Goal: Task Accomplishment & Management: Manage account settings

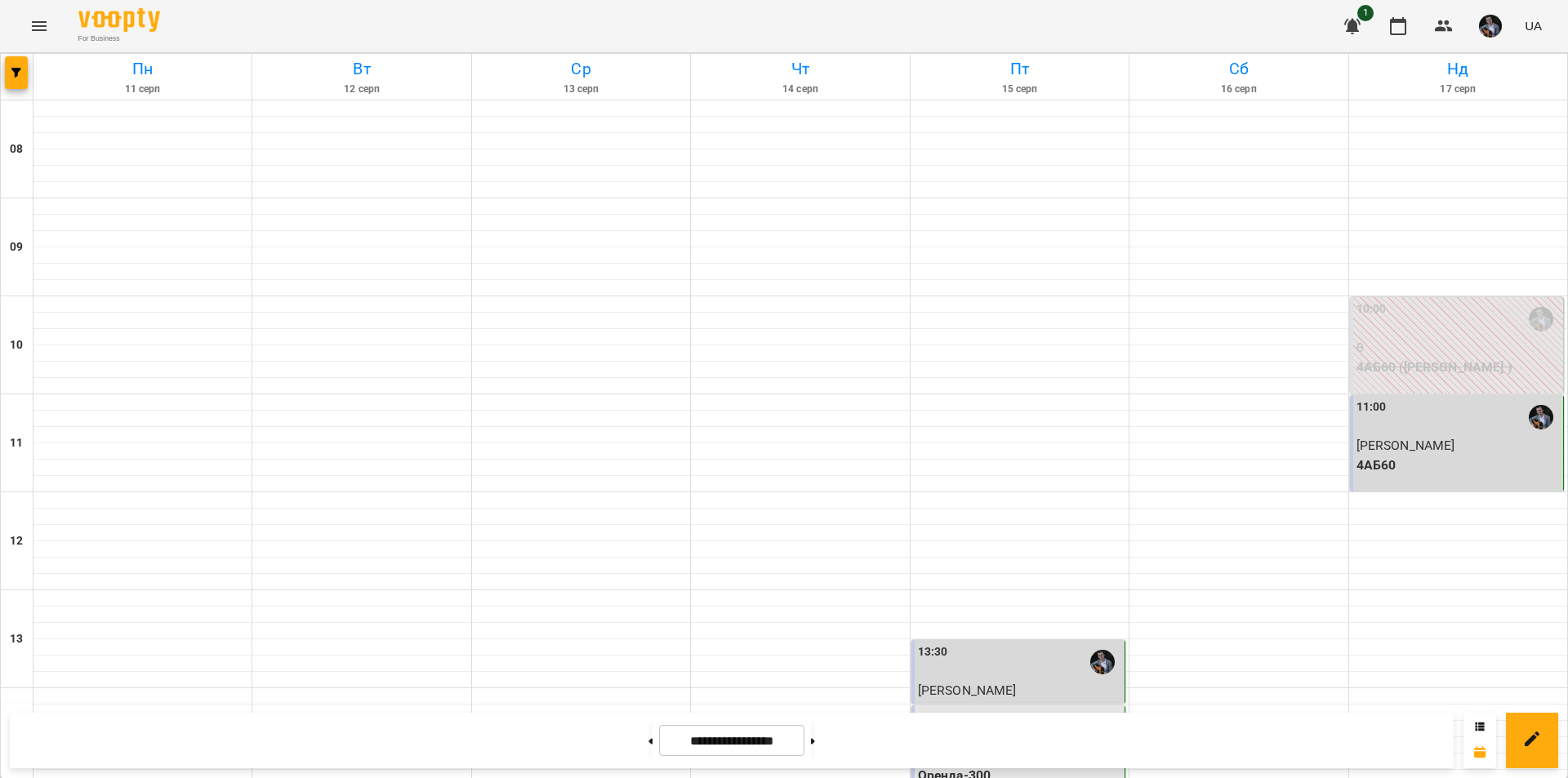
scroll to position [547, 0]
click at [1443, 21] on icon "button" at bounding box center [1444, 26] width 20 height 20
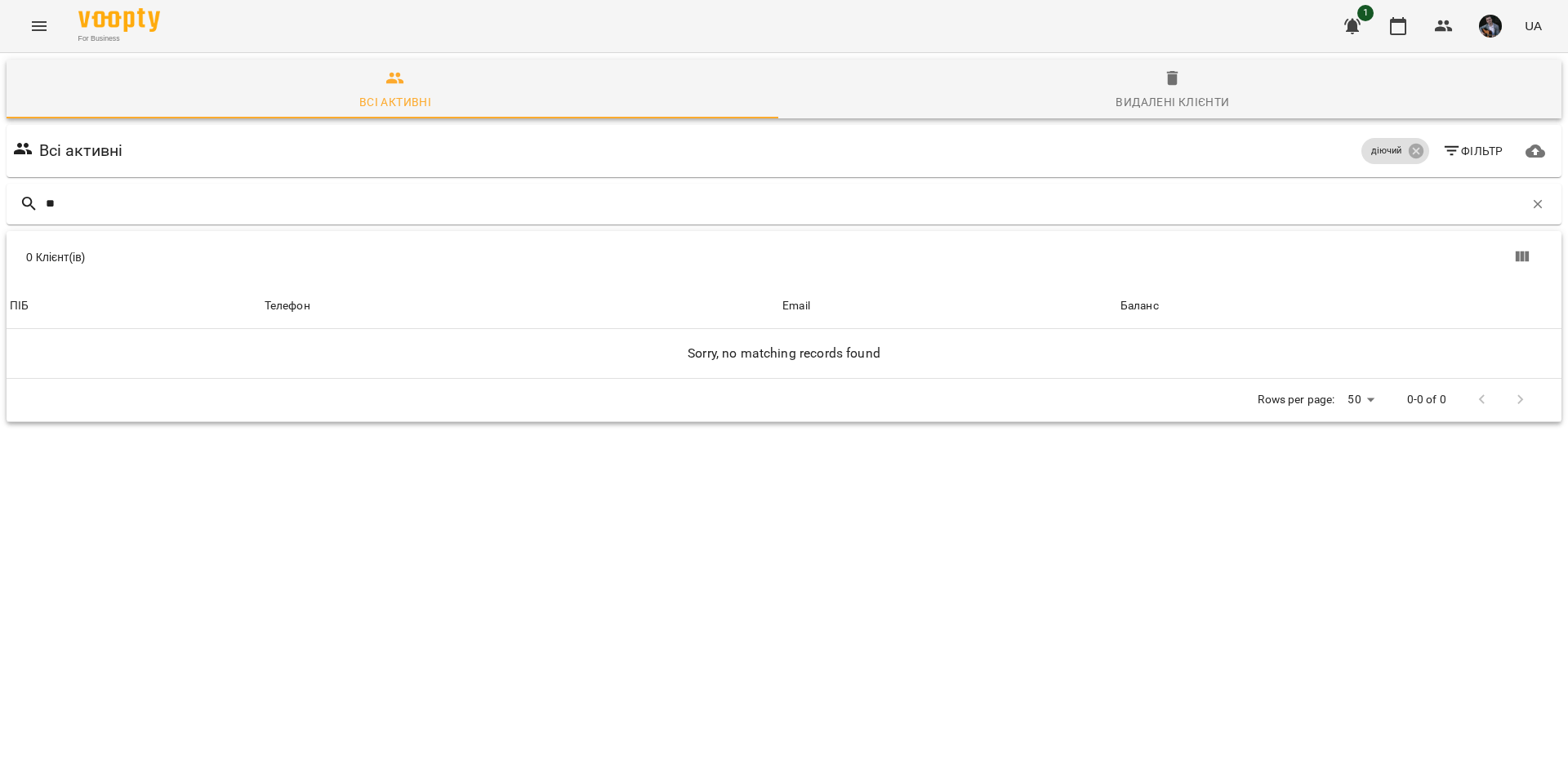
type input "*"
type input "*******"
click at [1409, 158] on icon at bounding box center [1416, 151] width 18 height 18
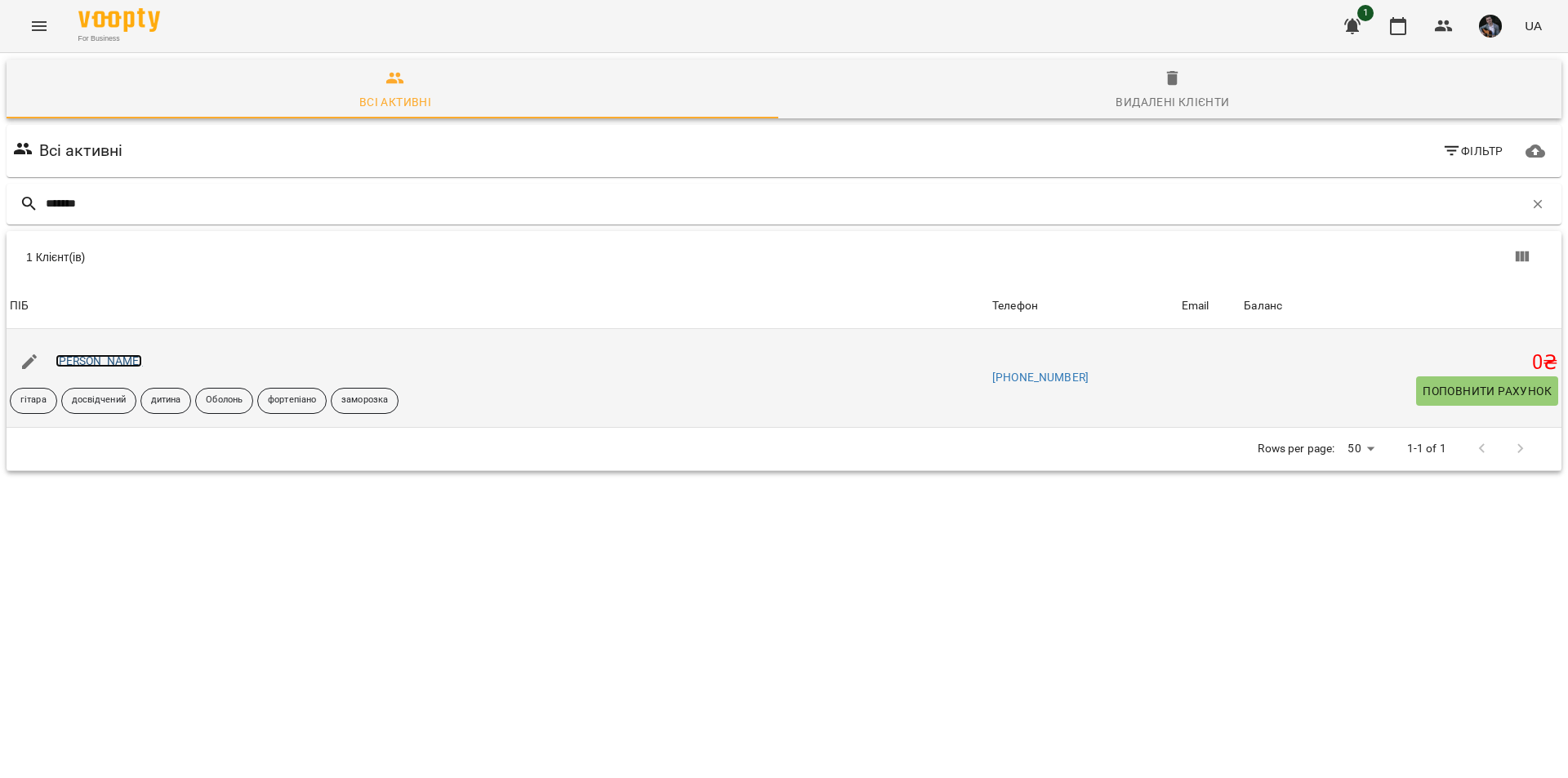
click at [131, 361] on link "[PERSON_NAME]" at bounding box center [99, 361] width 88 height 13
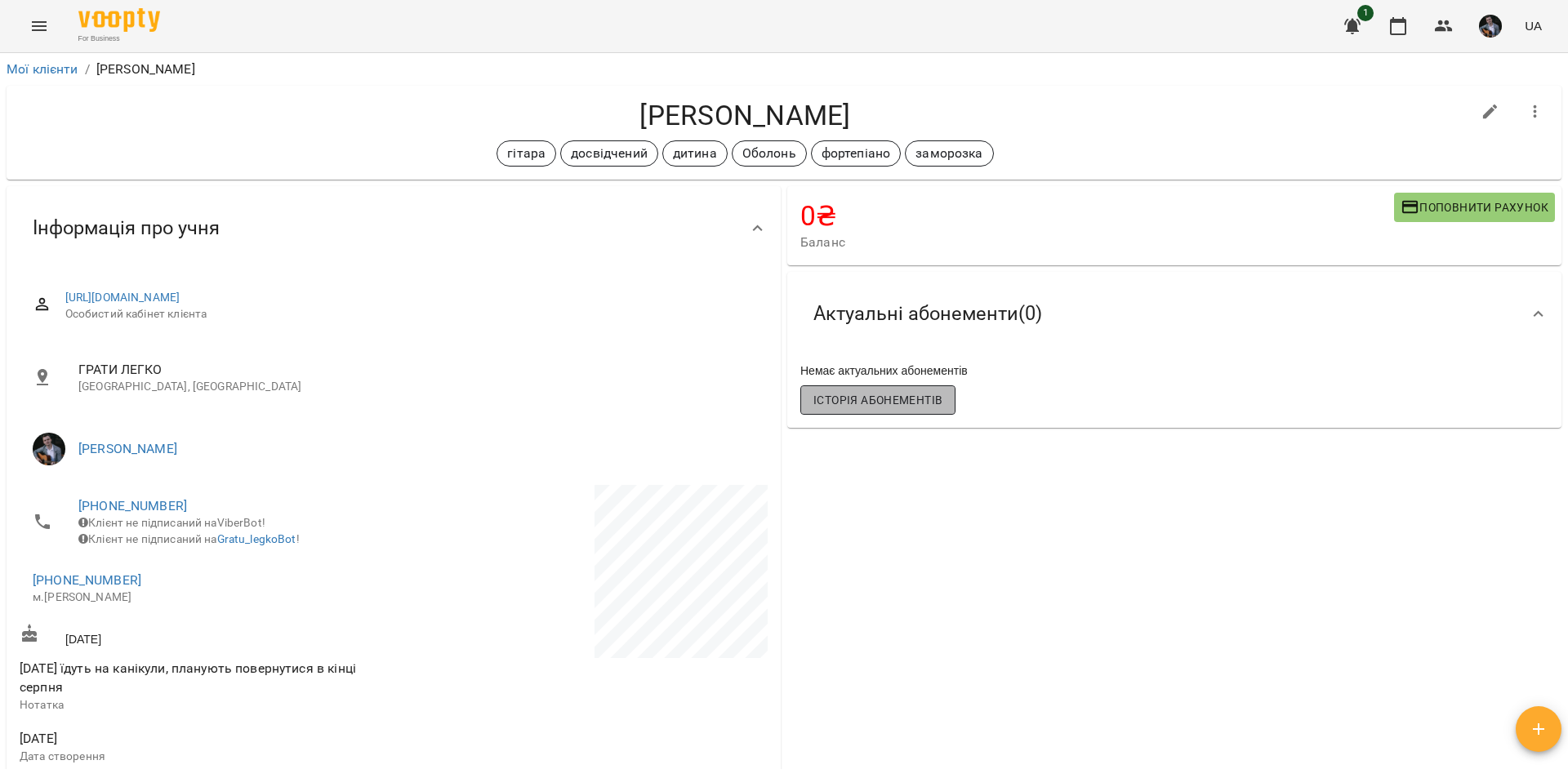
click at [841, 400] on span "Історія абонементів" at bounding box center [878, 400] width 129 height 20
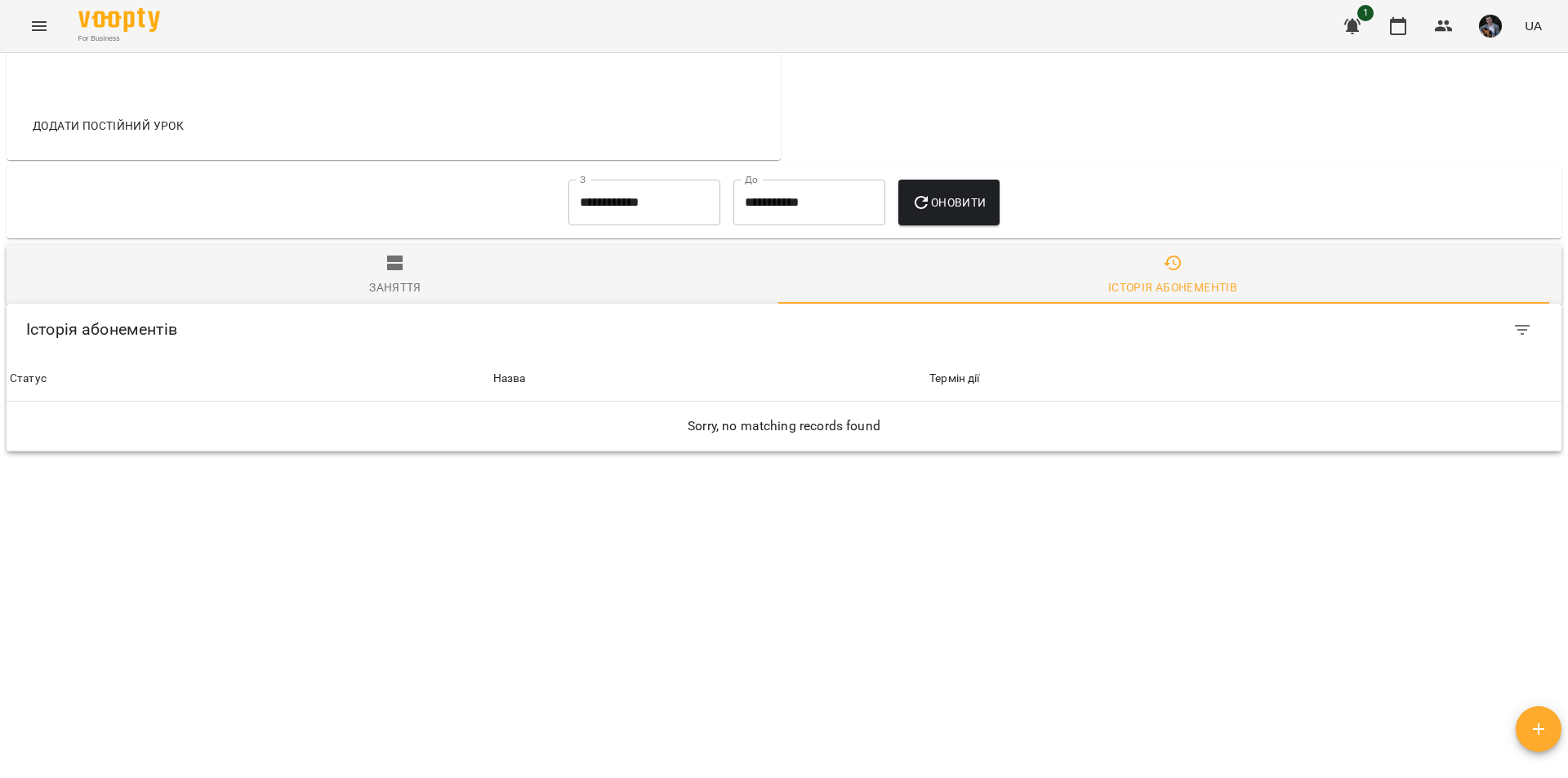
scroll to position [581, 0]
click at [688, 180] on input "**********" at bounding box center [644, 203] width 152 height 46
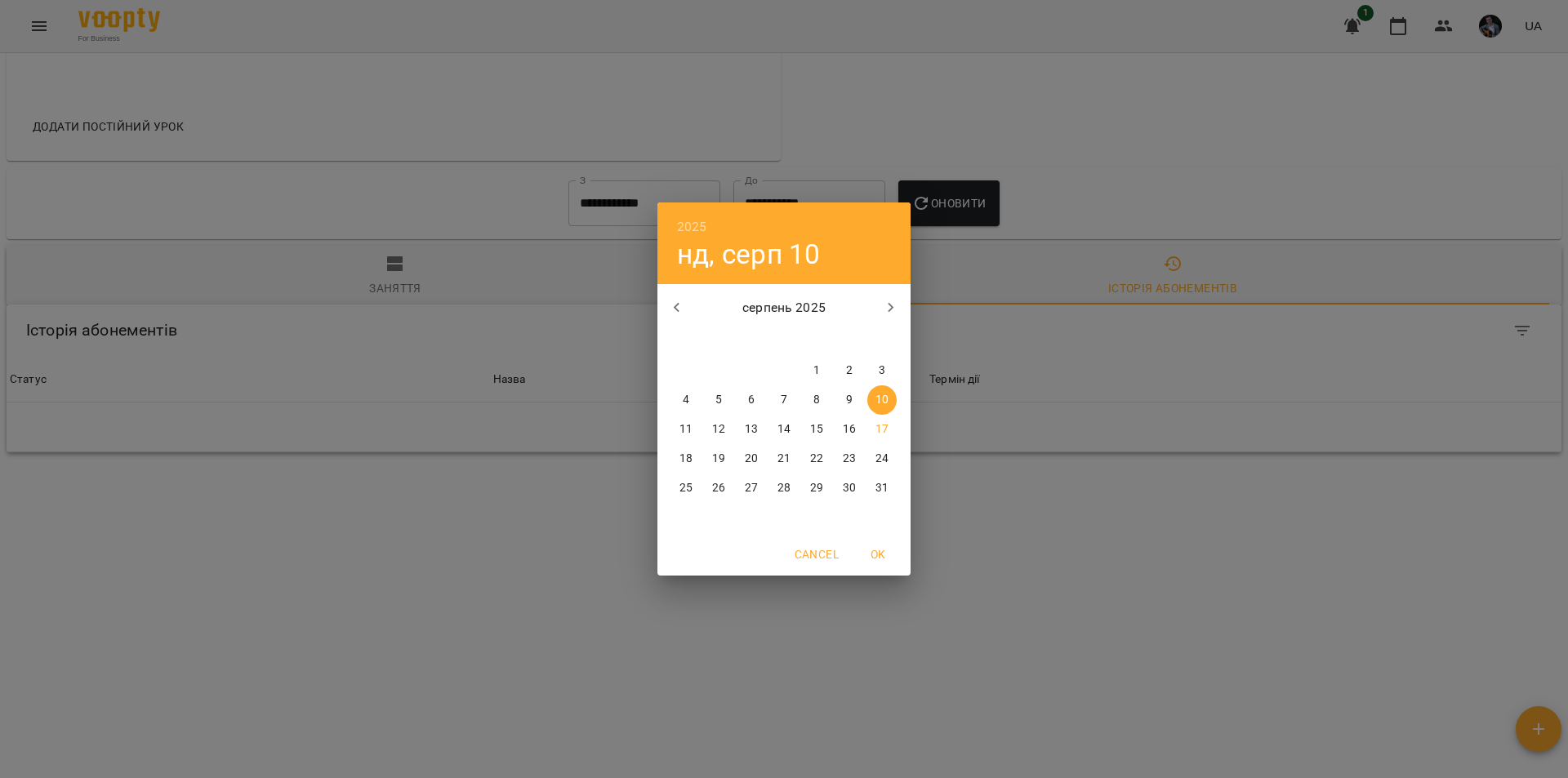
click at [681, 311] on icon "button" at bounding box center [677, 308] width 20 height 20
click at [886, 369] on span "1" at bounding box center [881, 371] width 29 height 16
type input "**********"
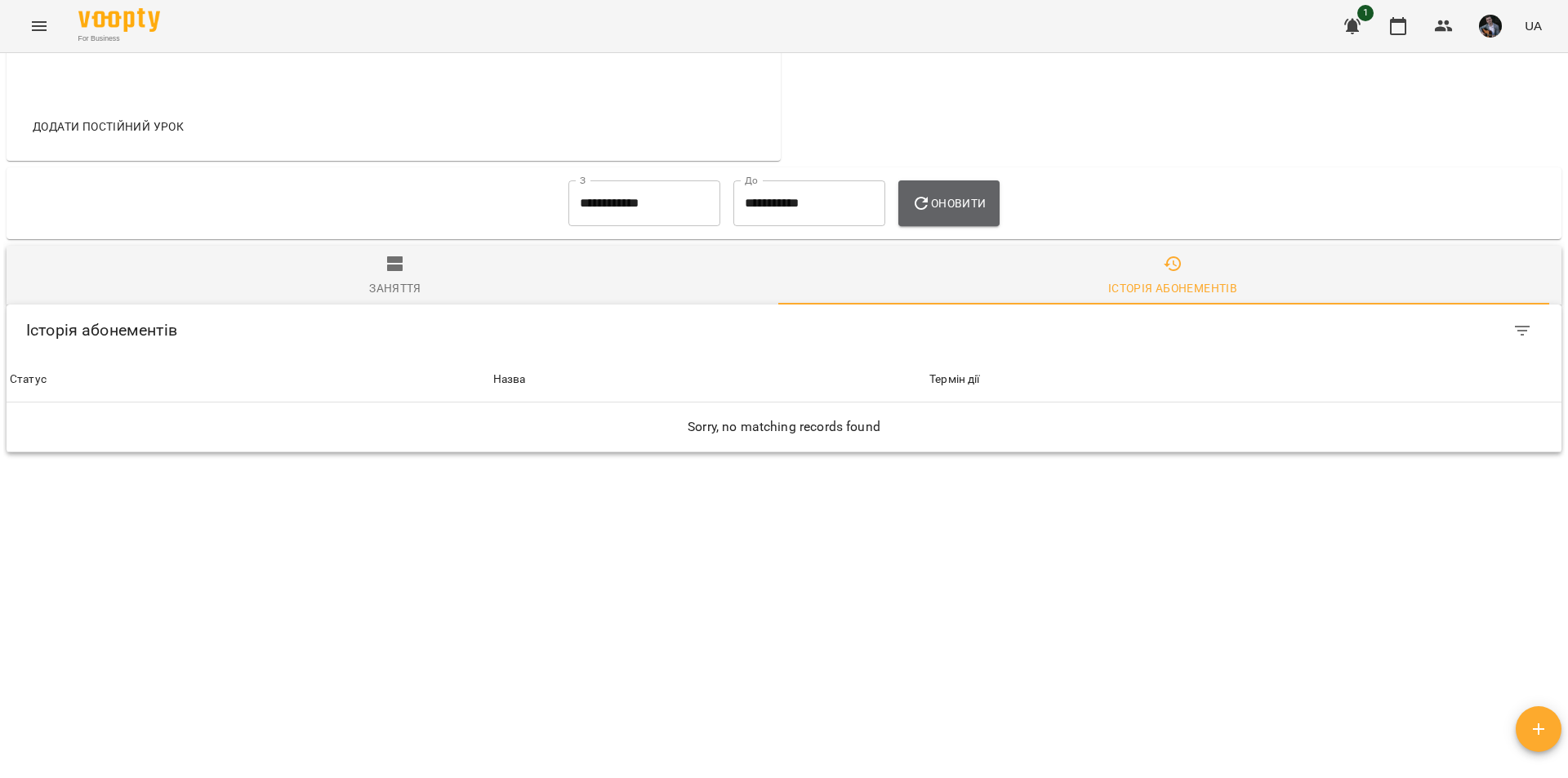
click at [960, 194] on span "Оновити" at bounding box center [948, 204] width 74 height 20
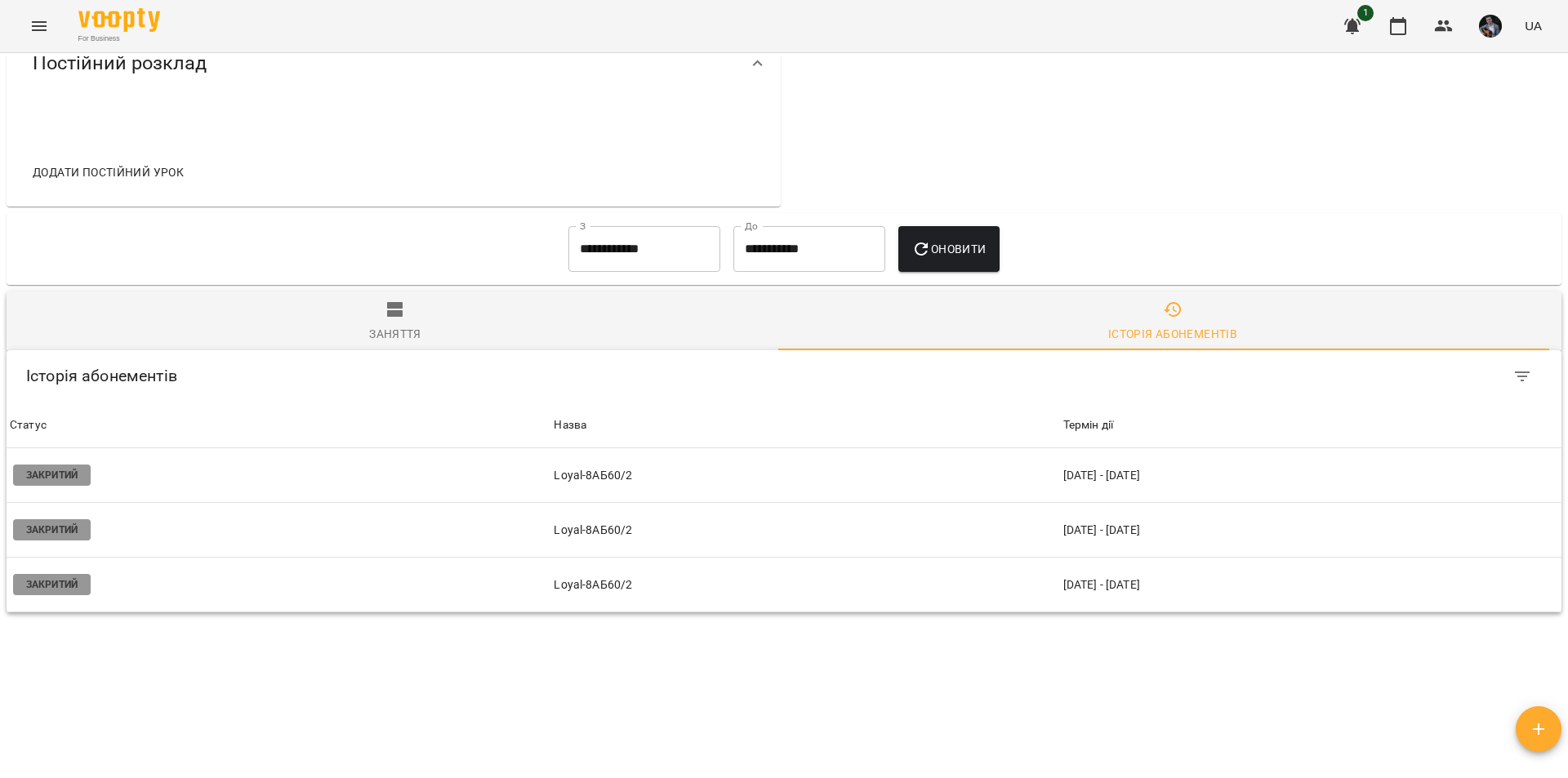
scroll to position [805, 0]
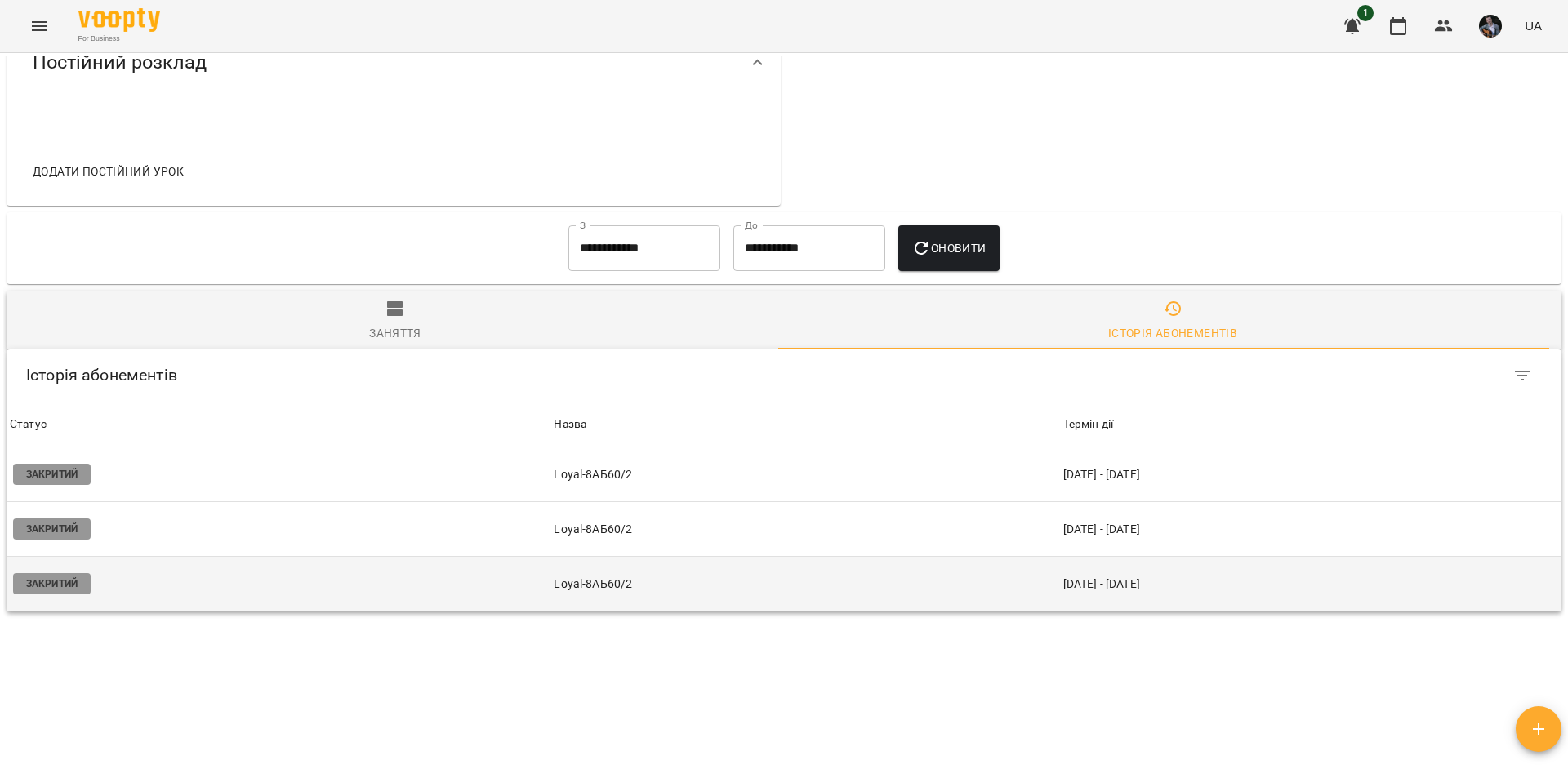
click at [489, 556] on td "Закритий" at bounding box center [278, 584] width 544 height 54
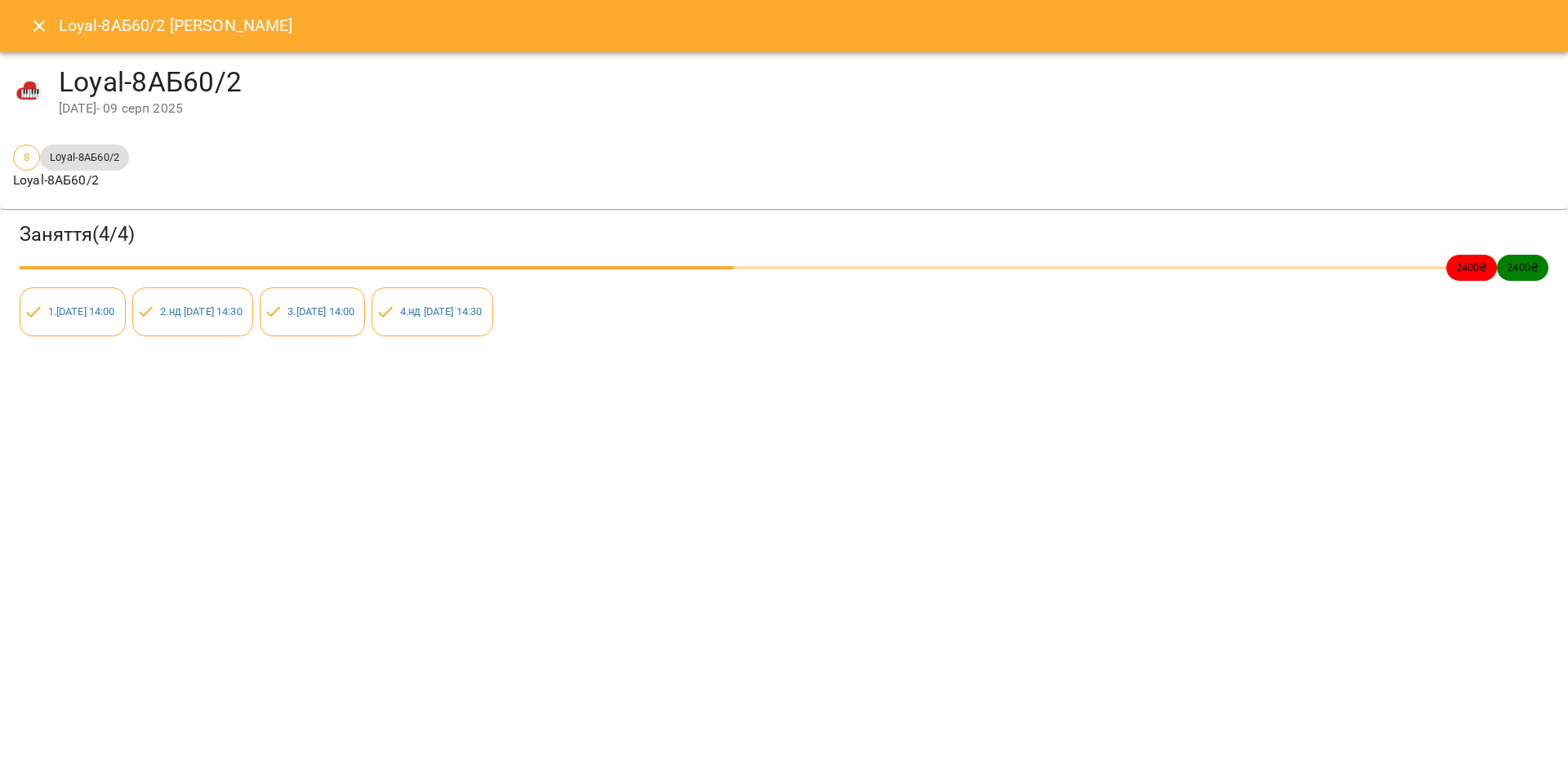
click at [489, 547] on div "Loyal-8АБ60/2 [PERSON_NAME]-8АБ60/2 [DATE] - [DATE] 8 Loyal-8АБ60/2 Loyal-8АБ60…" at bounding box center [784, 389] width 1568 height 778
click at [35, 24] on icon "Close" at bounding box center [39, 26] width 20 height 20
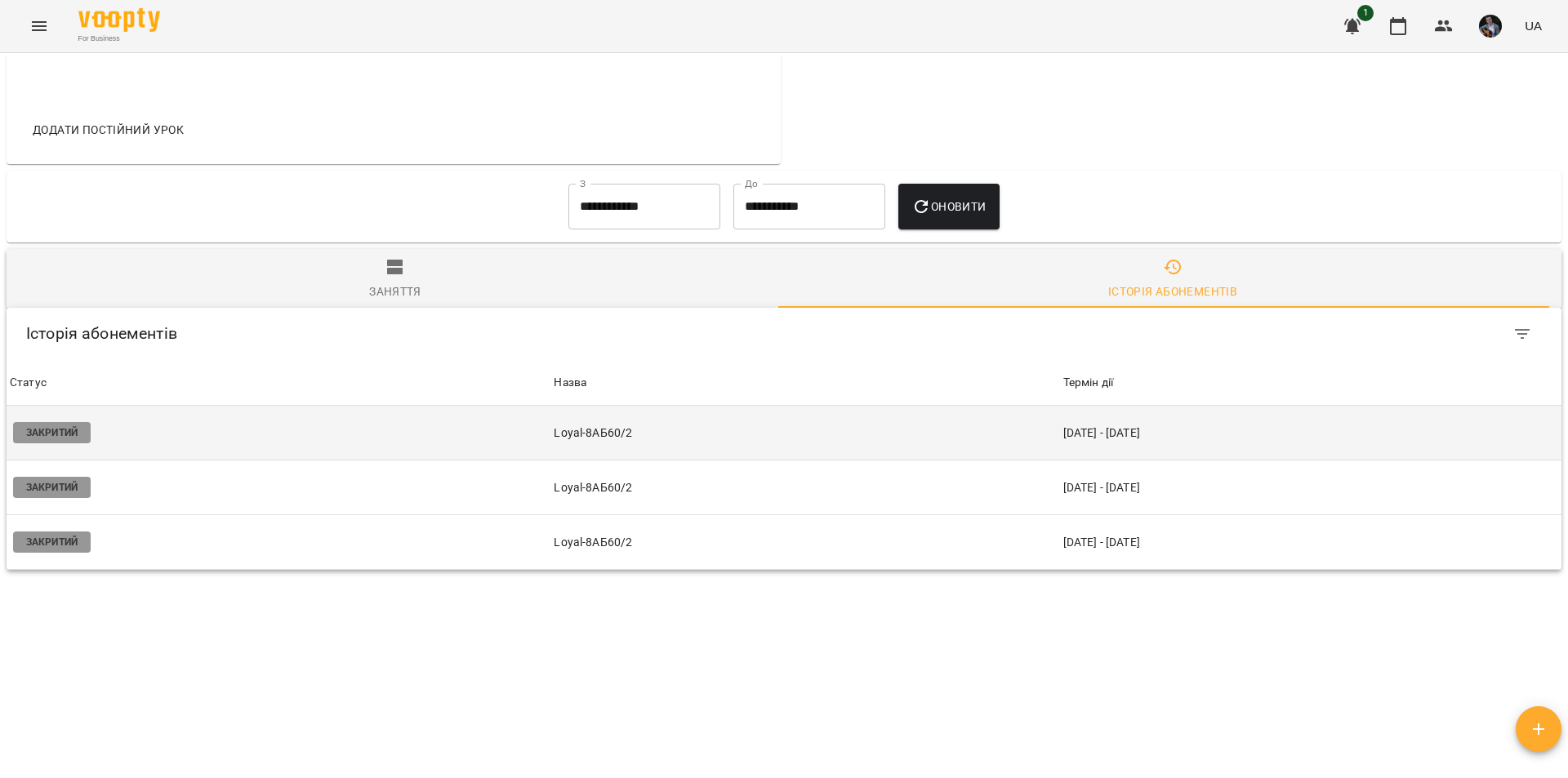
scroll to position [850, 0]
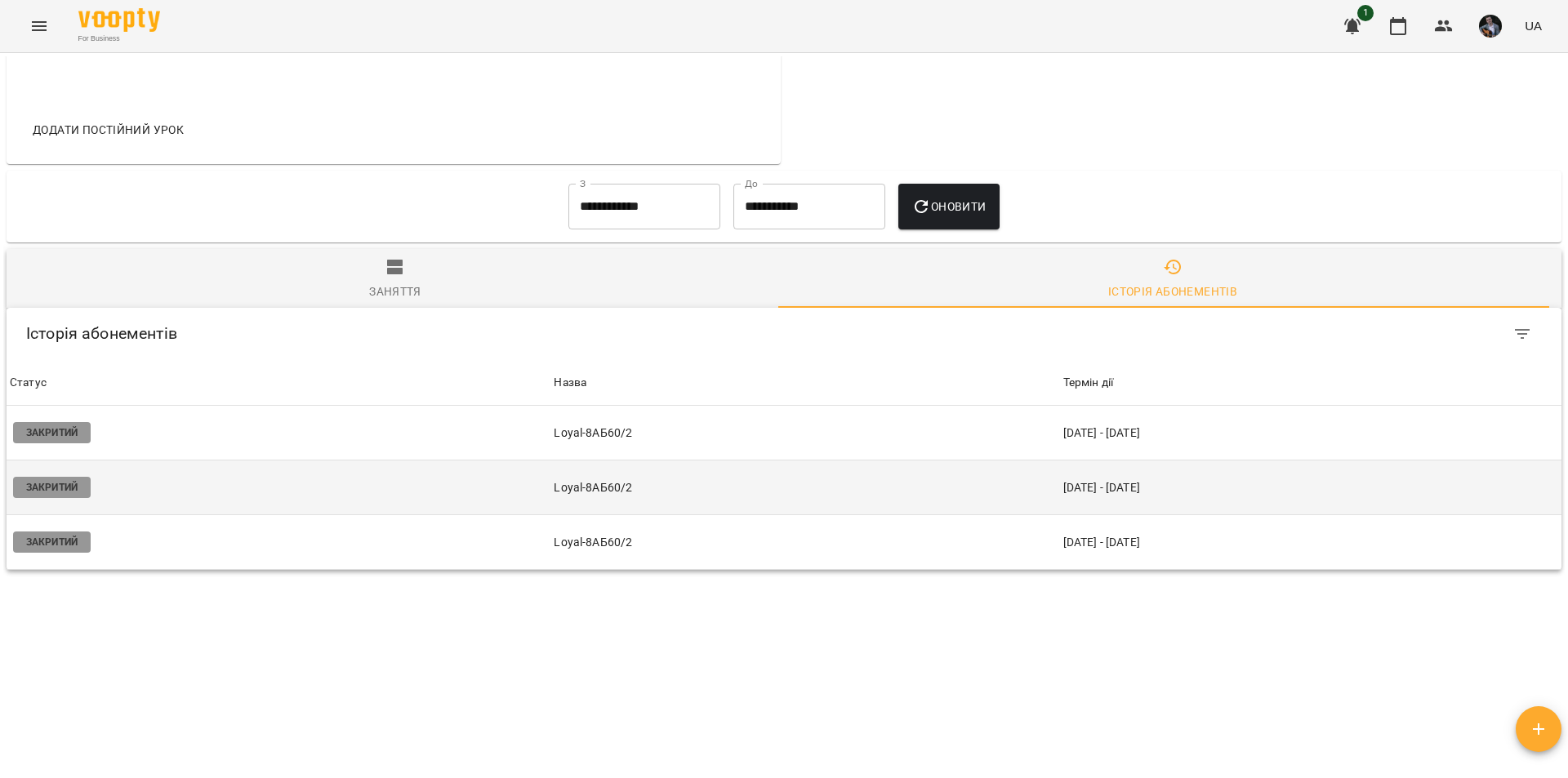
click at [379, 460] on td "Закритий" at bounding box center [278, 488] width 544 height 54
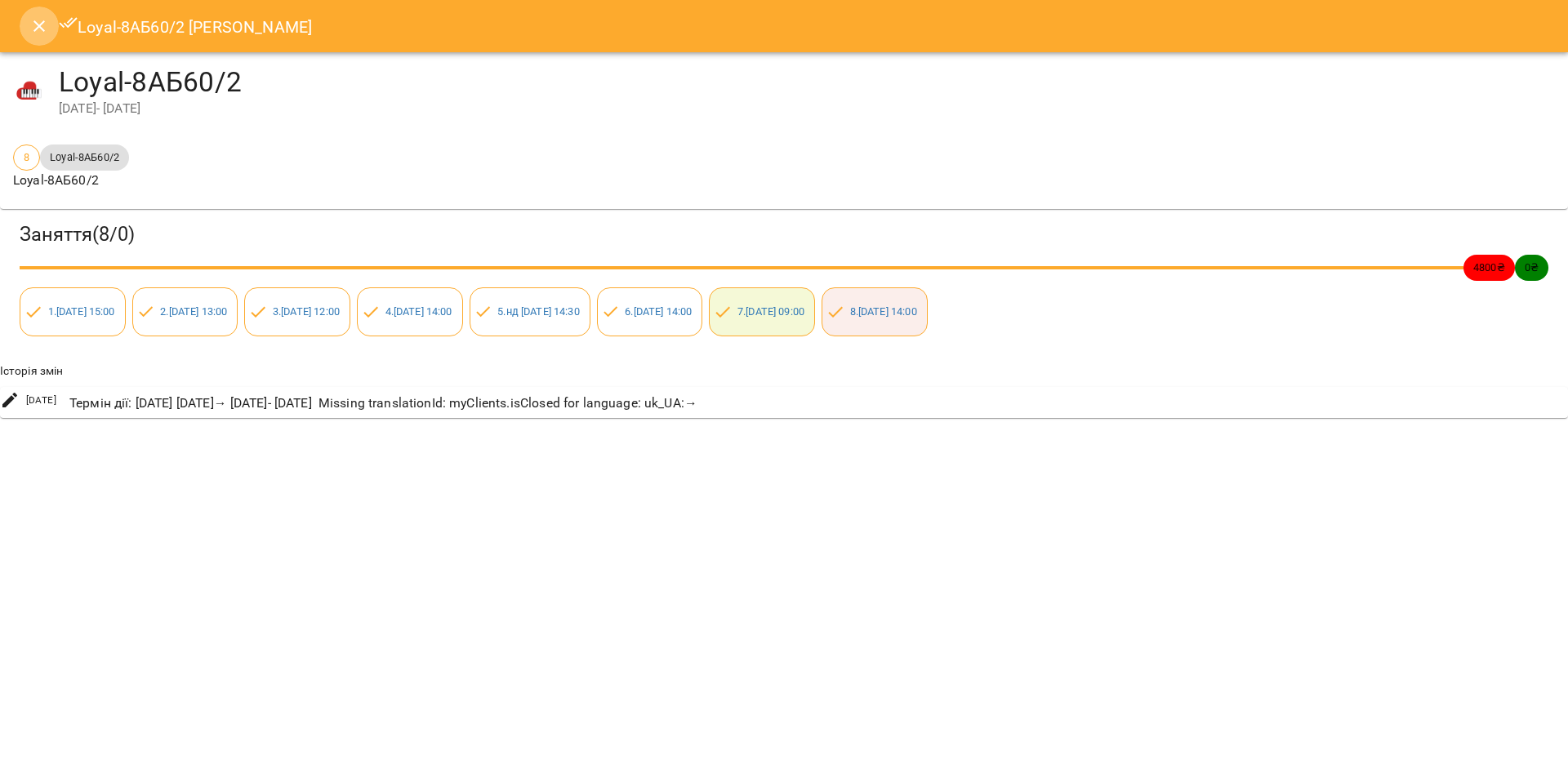
click at [37, 22] on icon "Close" at bounding box center [39, 26] width 20 height 20
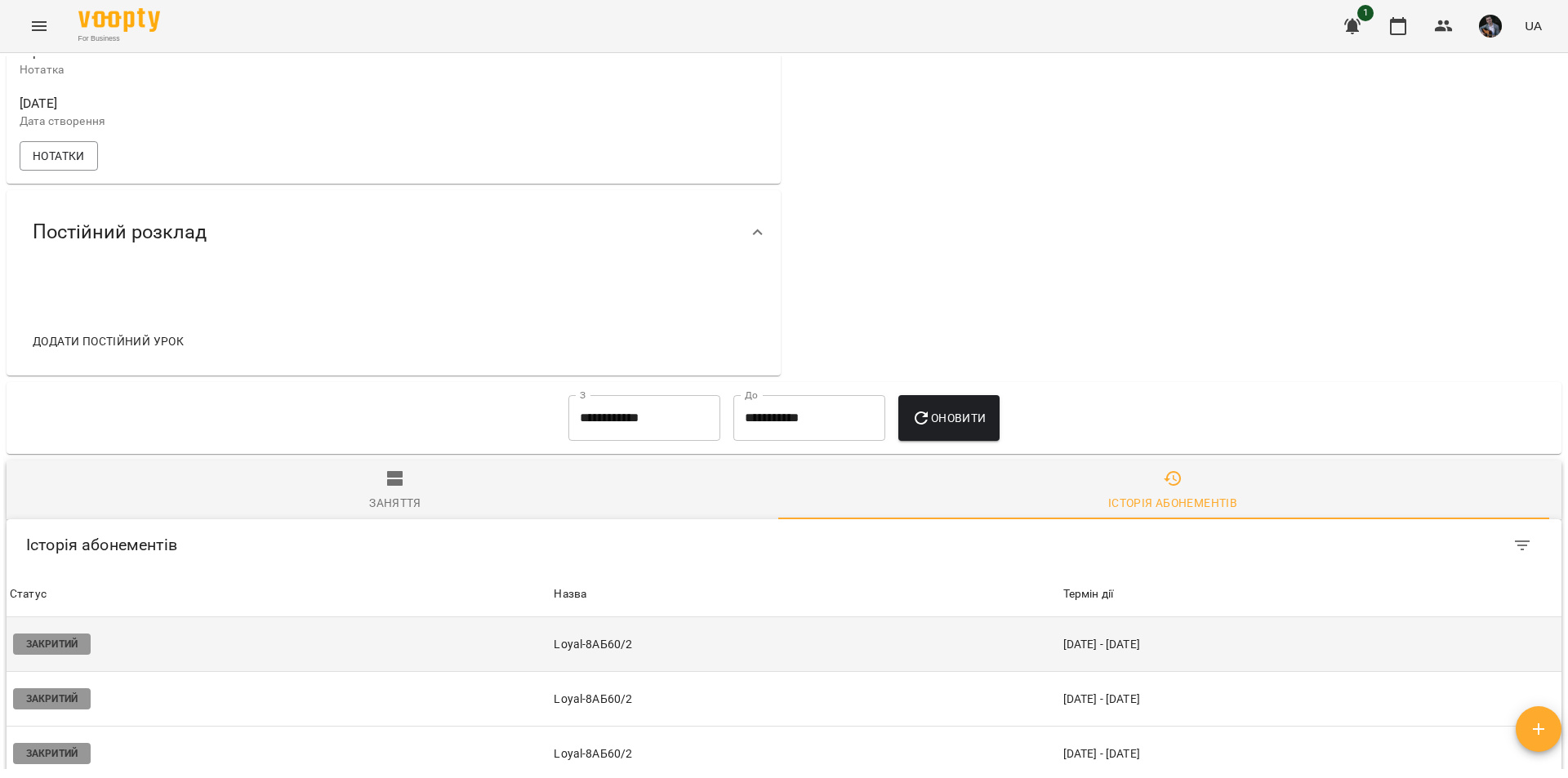
click at [245, 617] on td "Закритий" at bounding box center [278, 644] width 544 height 54
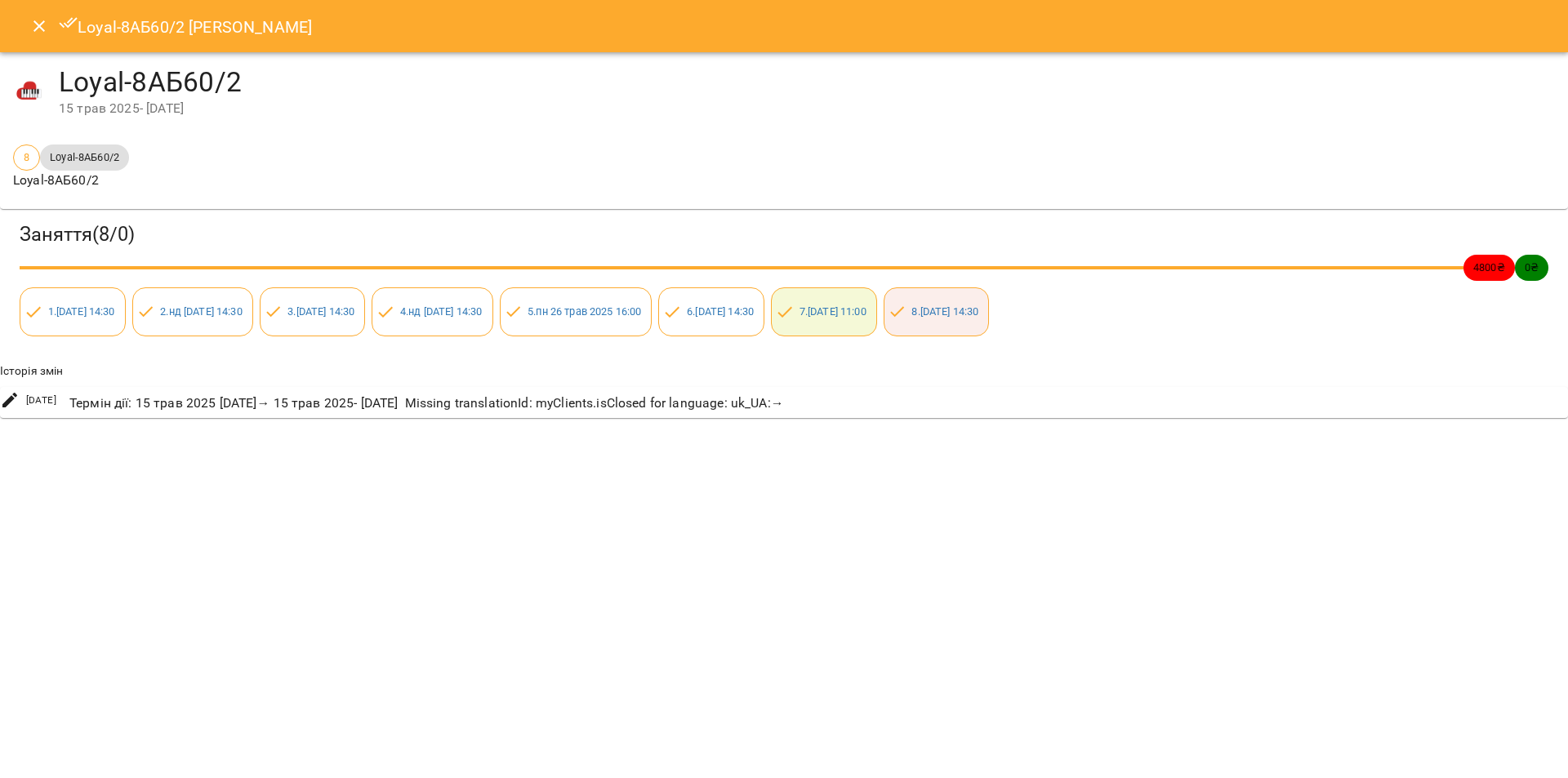
click at [291, 559] on div "Loyal-8АБ60/2 [PERSON_NAME]-8АБ60/2 [DATE] - [DATE] 8 Loyal-8АБ60/2 Loyal-8АБ60…" at bounding box center [784, 389] width 1568 height 778
click at [27, 36] on button "Close" at bounding box center [39, 25] width 39 height 39
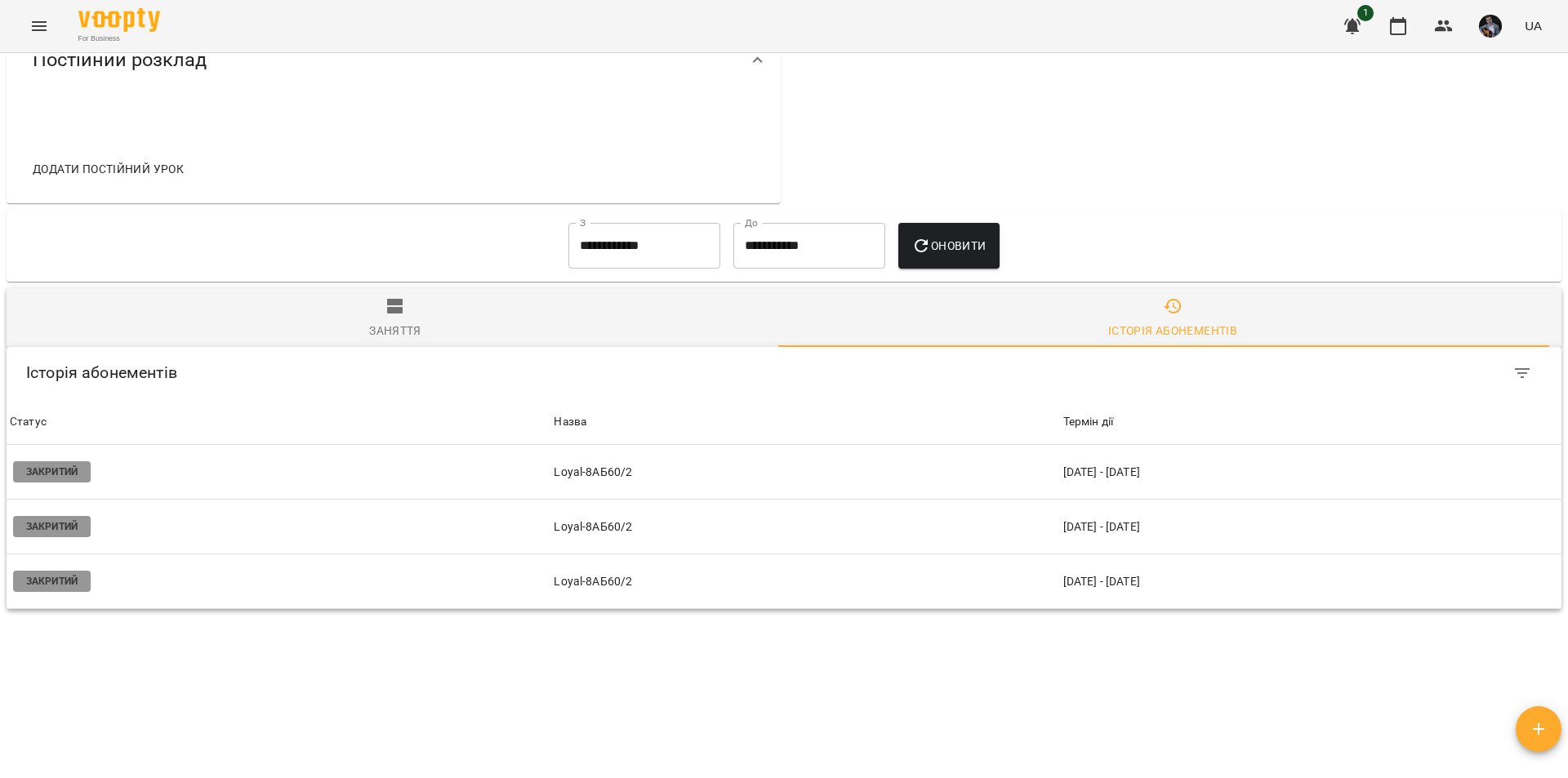
scroll to position [859, 0]
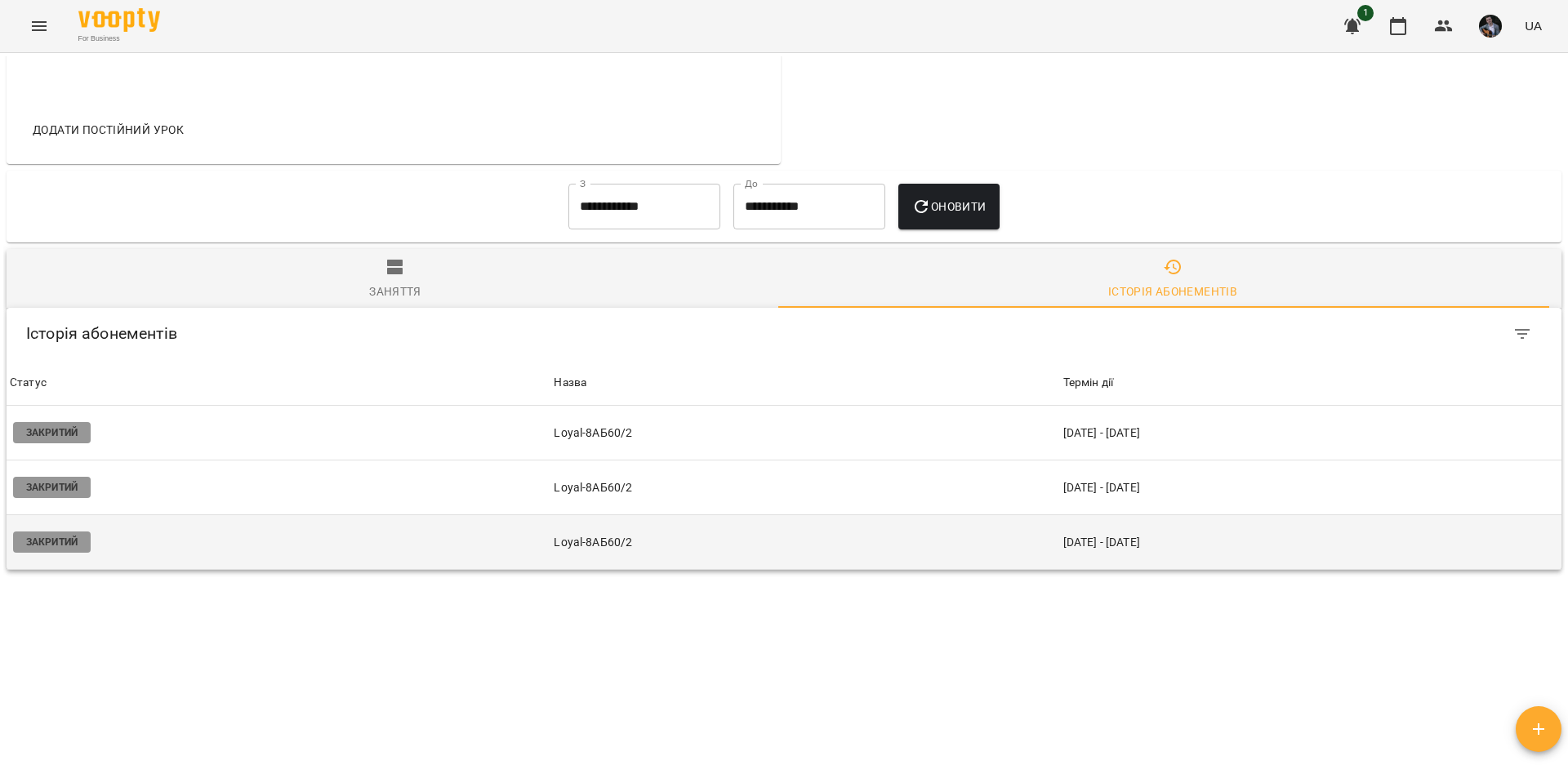
click at [415, 515] on td "Закритий" at bounding box center [278, 542] width 544 height 54
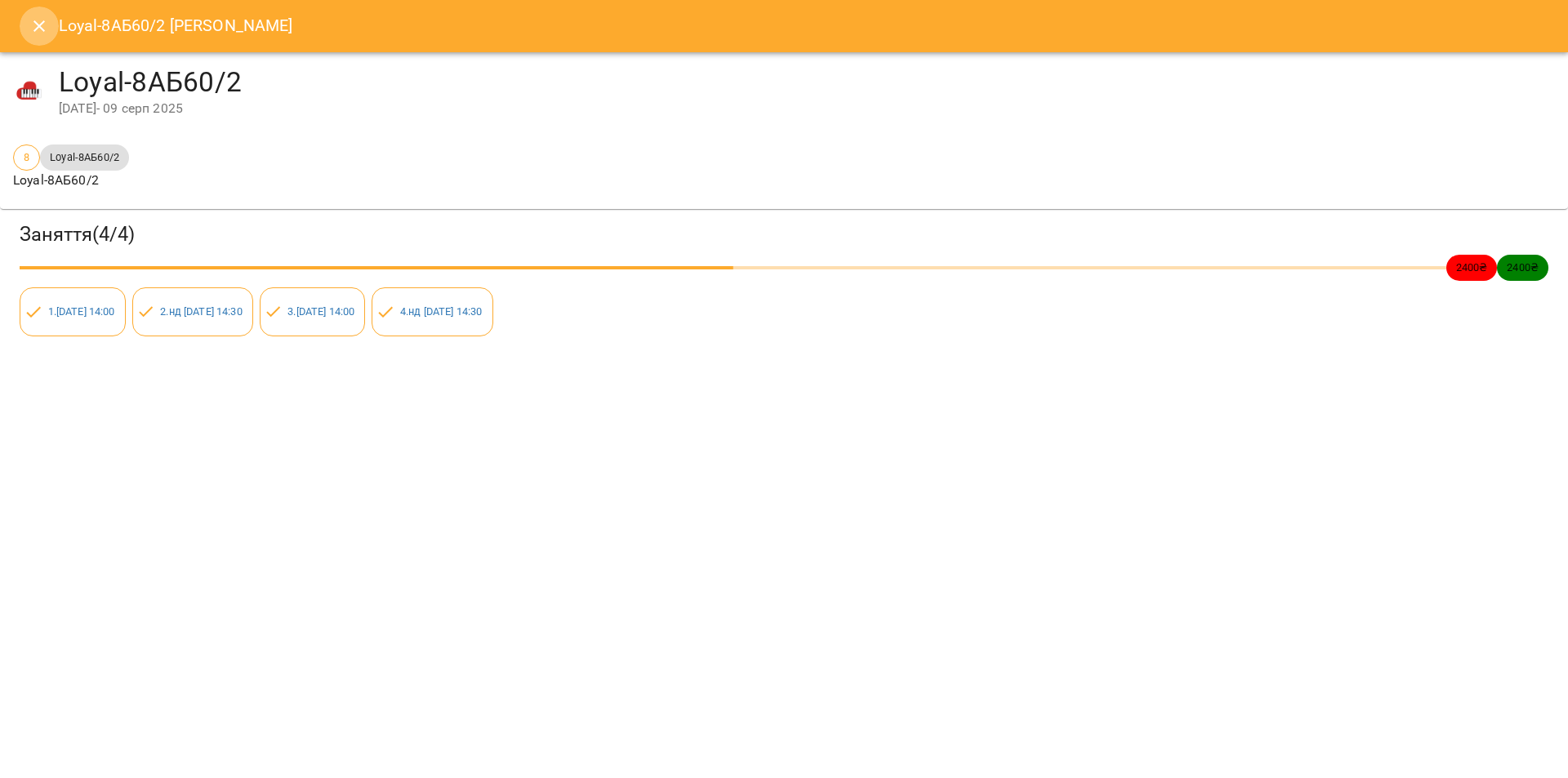
click at [39, 27] on icon "Close" at bounding box center [39, 26] width 12 height 12
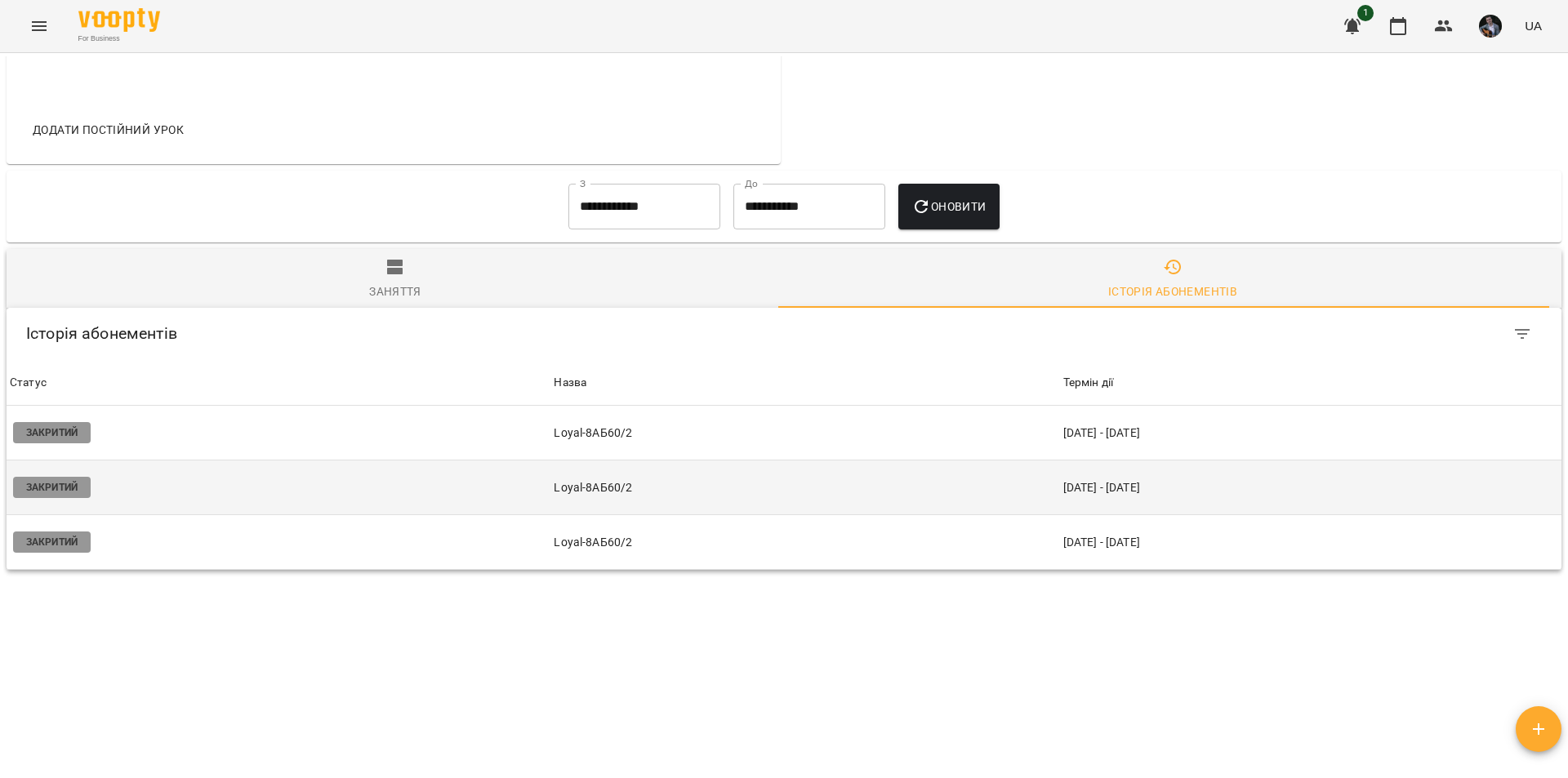
click at [239, 460] on td "Закритий" at bounding box center [278, 488] width 544 height 54
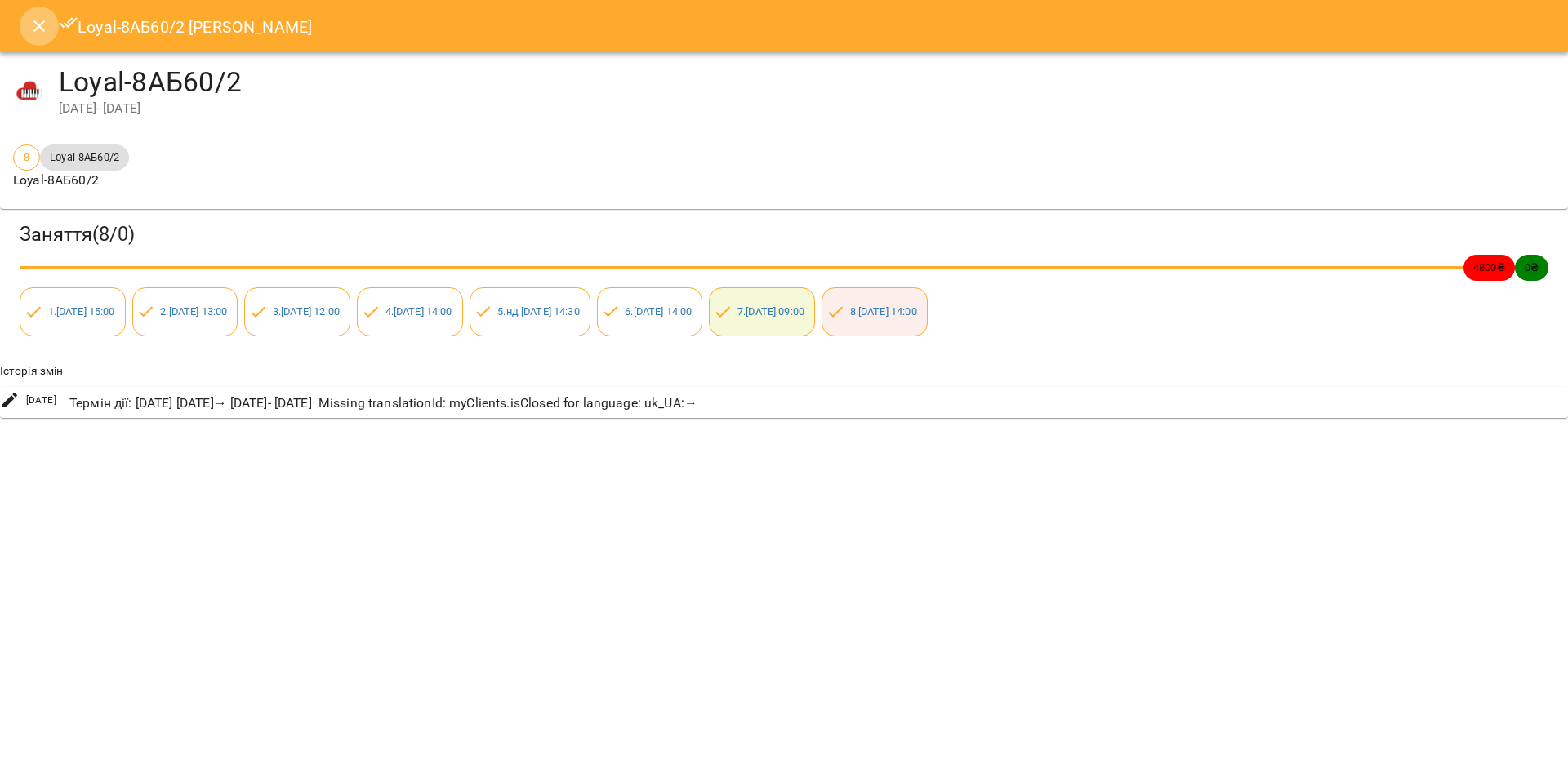
click at [45, 38] on button "Close" at bounding box center [39, 25] width 39 height 39
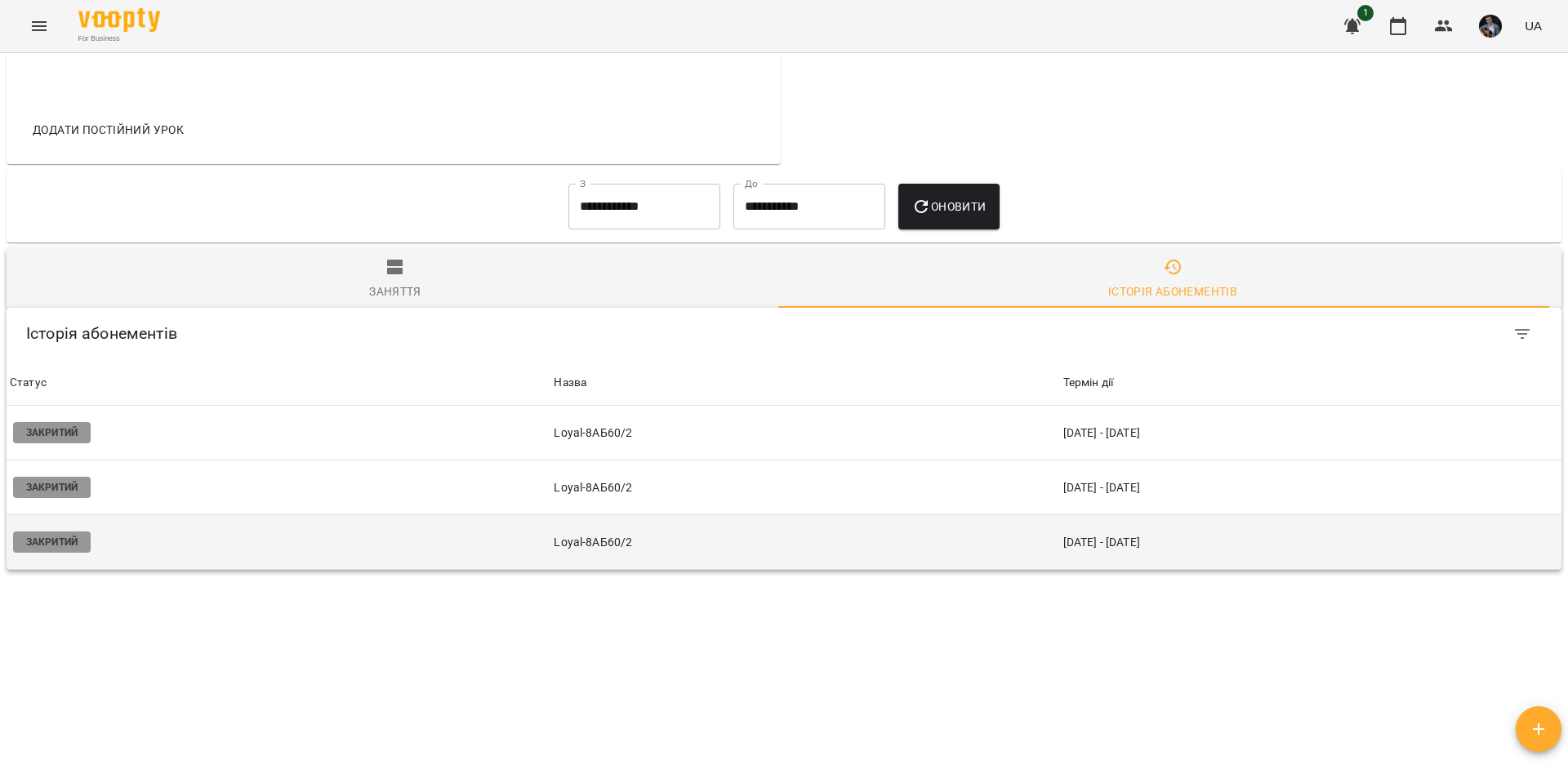
click at [205, 516] on td "Закритий" at bounding box center [278, 542] width 544 height 54
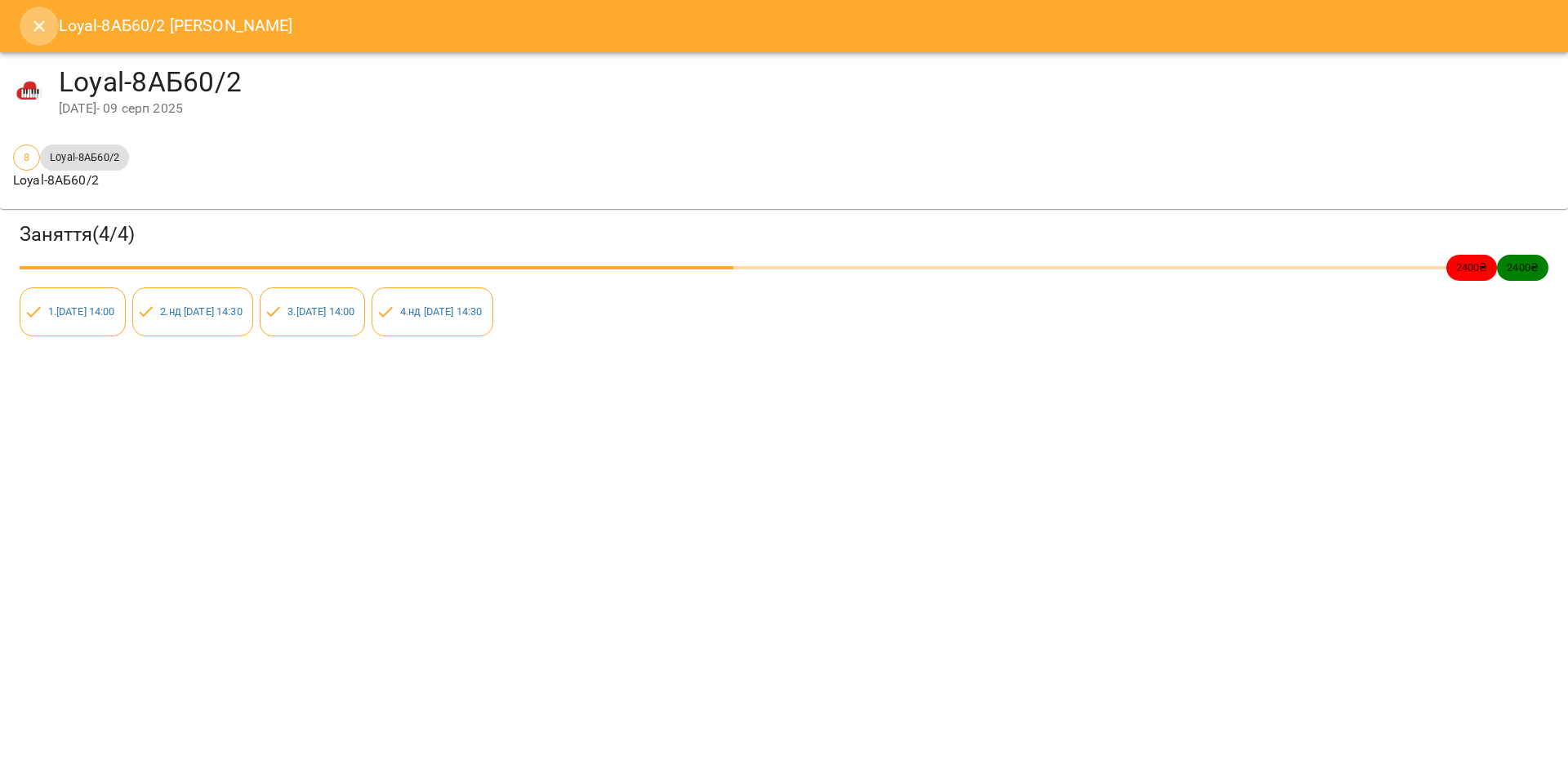
click at [31, 23] on icon "Close" at bounding box center [39, 26] width 20 height 20
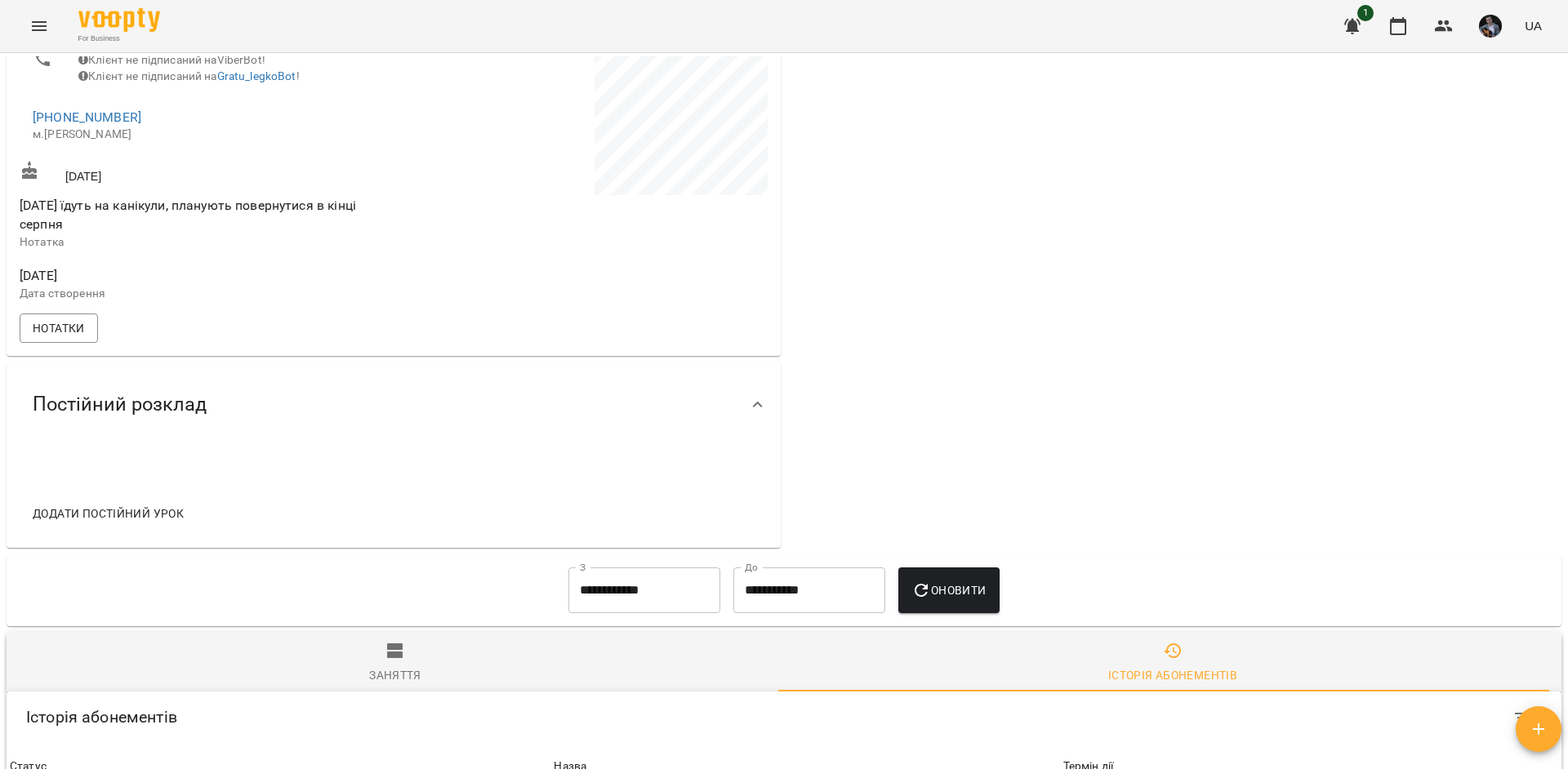
scroll to position [460, 0]
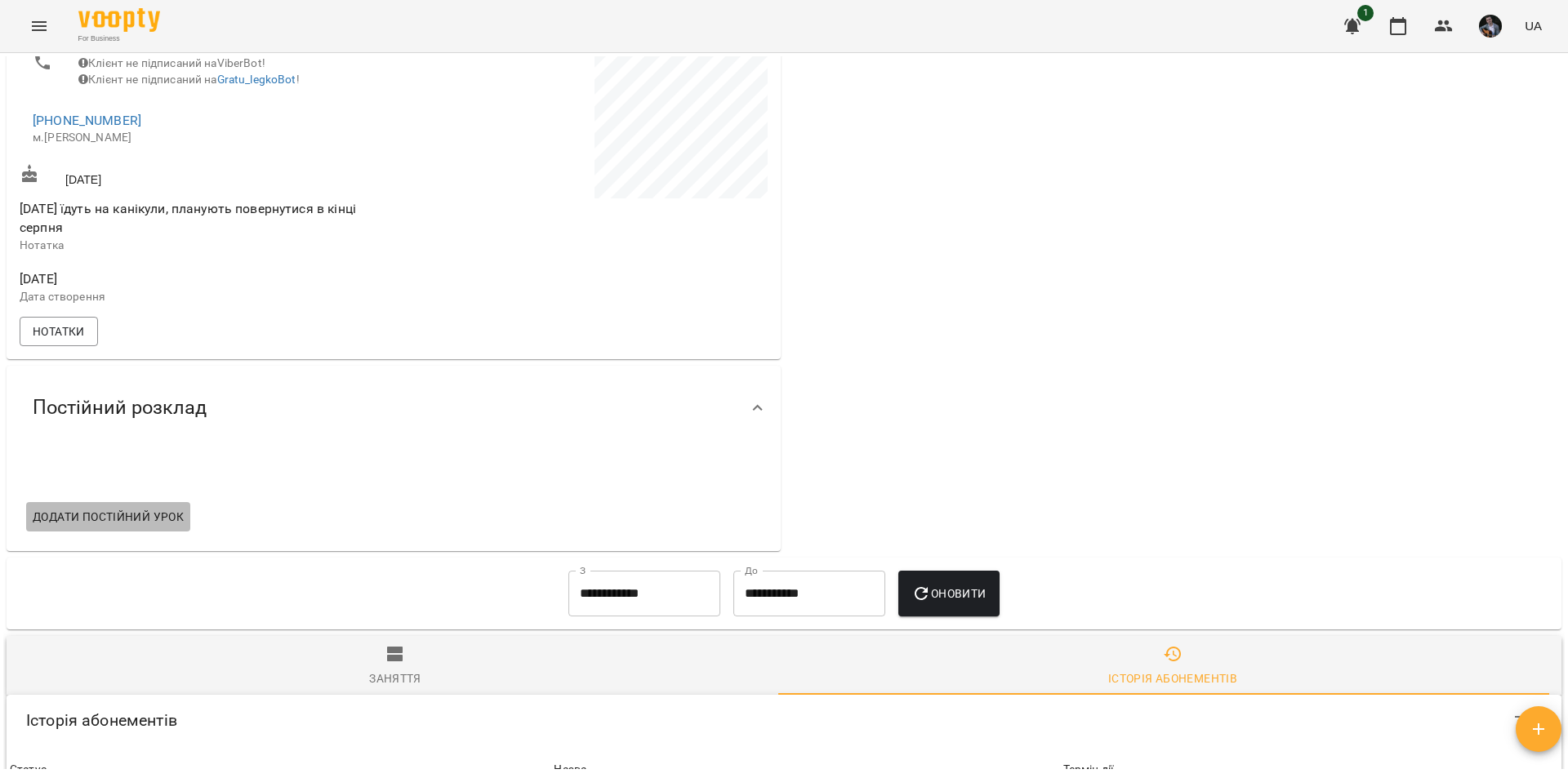
click at [156, 507] on span "Додати постійний урок" at bounding box center [108, 517] width 151 height 20
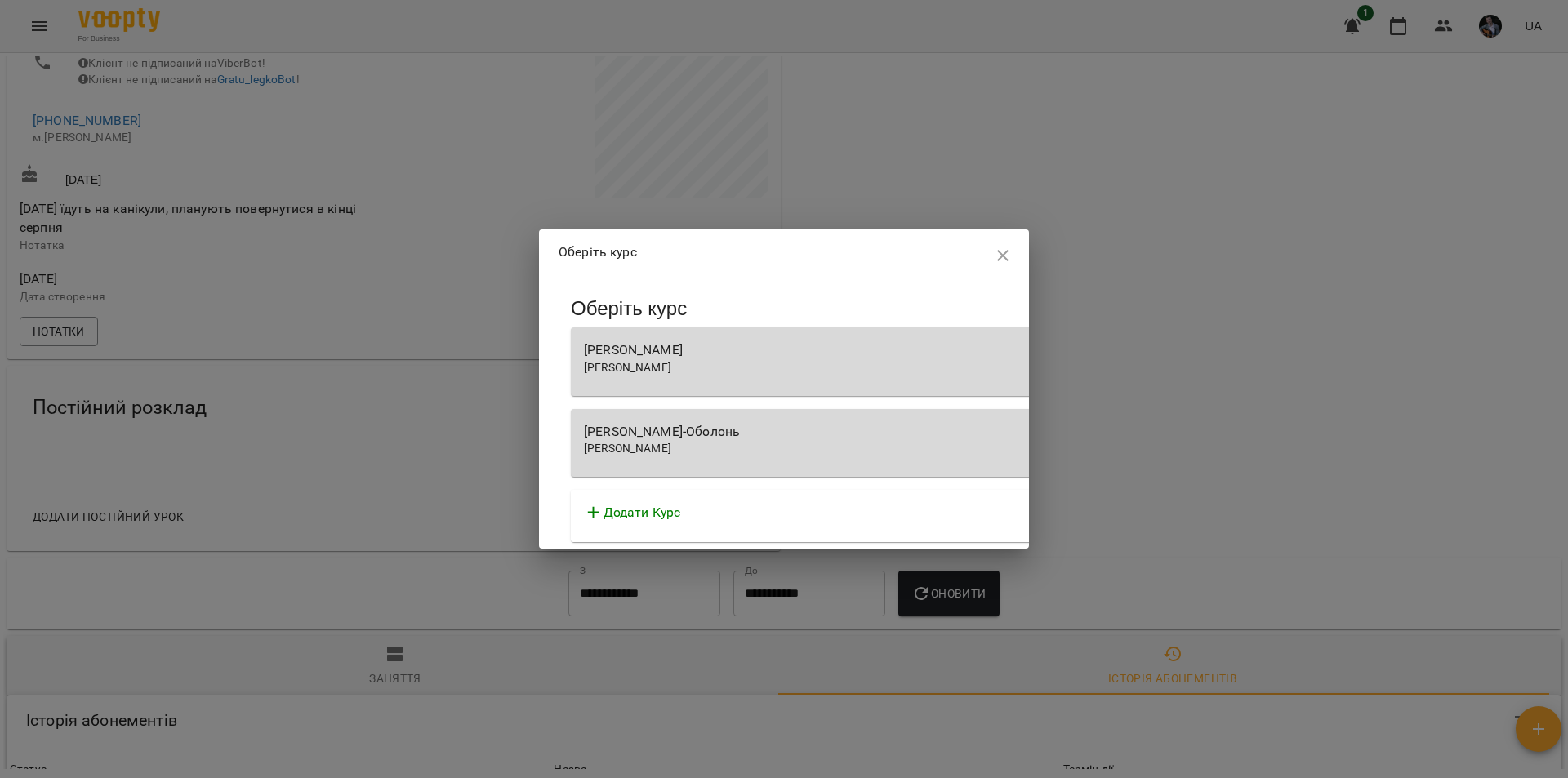
click at [823, 447] on div "[PERSON_NAME]" at bounding box center [1036, 449] width 905 height 16
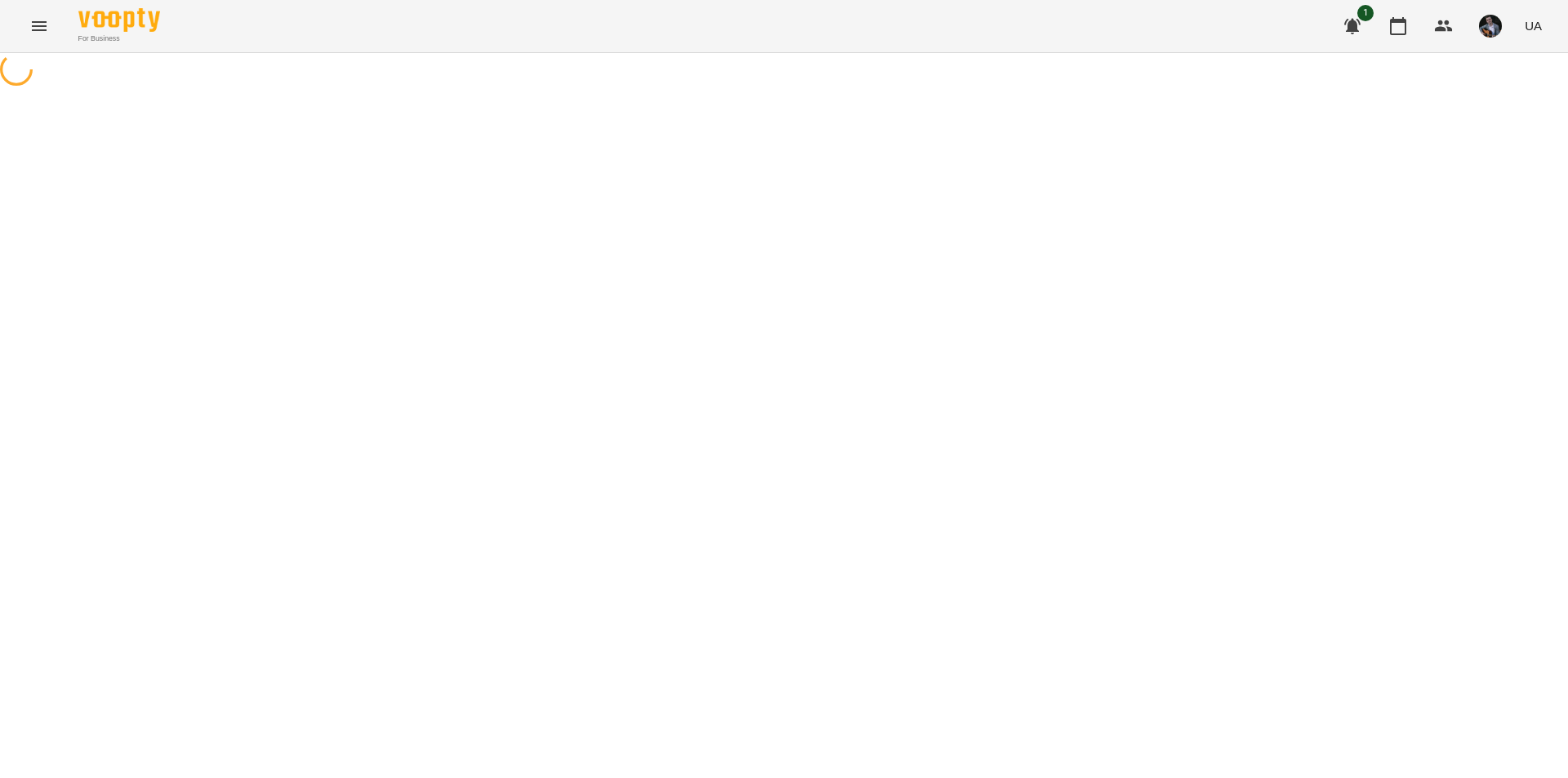
select select "********"
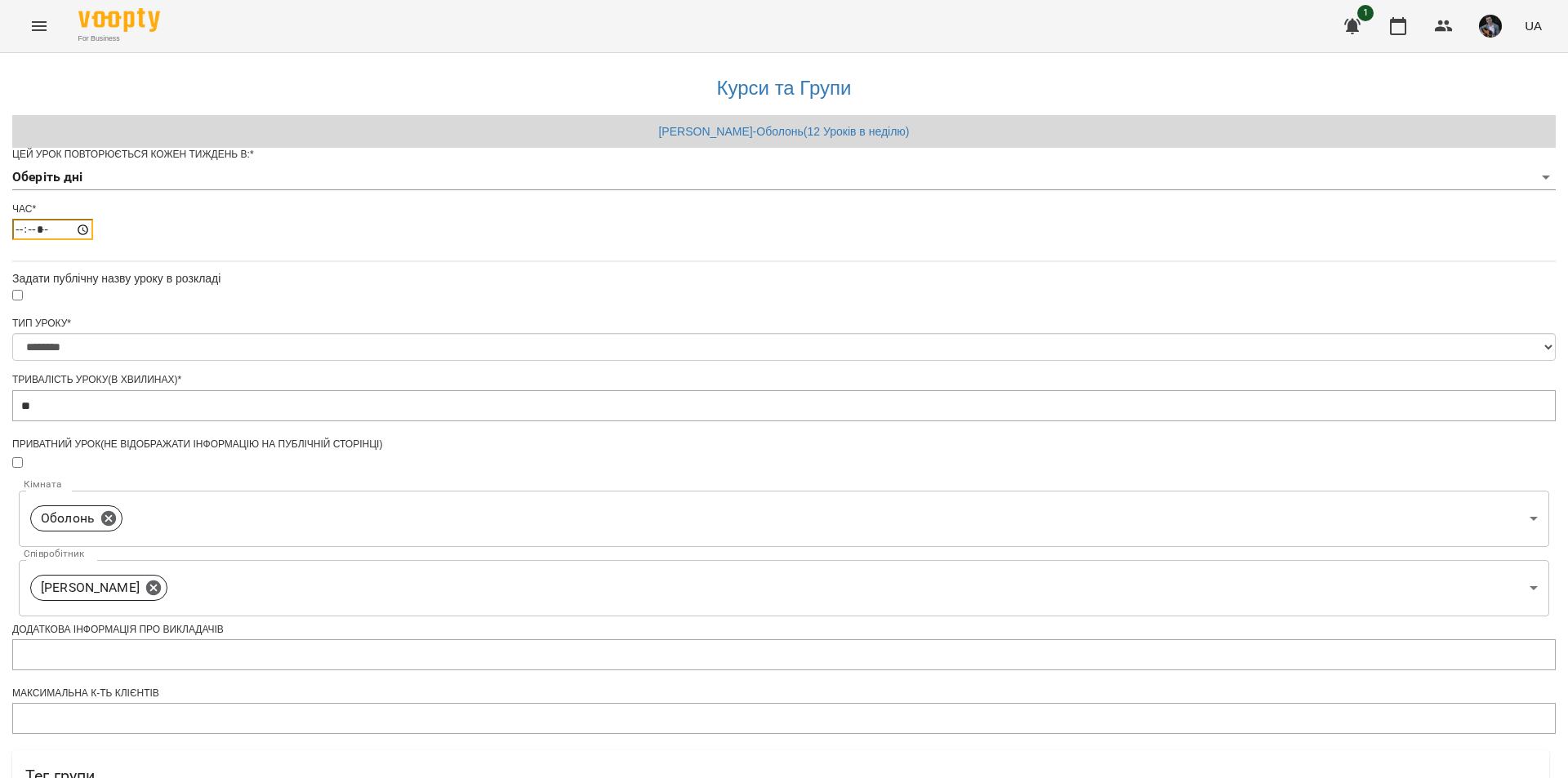
click at [93, 240] on input "*****" at bounding box center [52, 229] width 81 height 21
type input "*****"
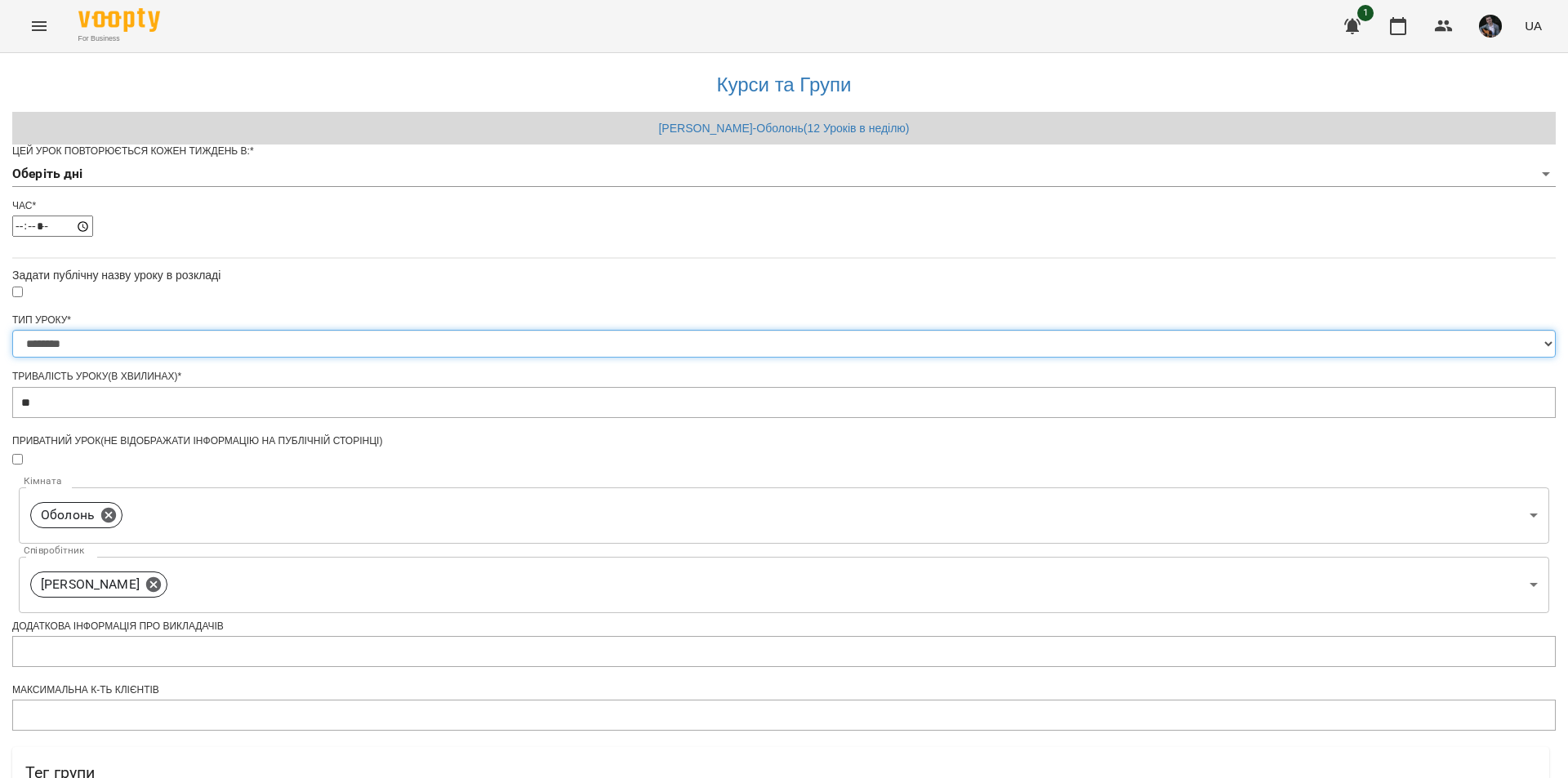
click at [962, 330] on select "**********" at bounding box center [784, 344] width 1543 height 28
select select "**********"
click at [581, 330] on select "**********" at bounding box center [784, 344] width 1543 height 28
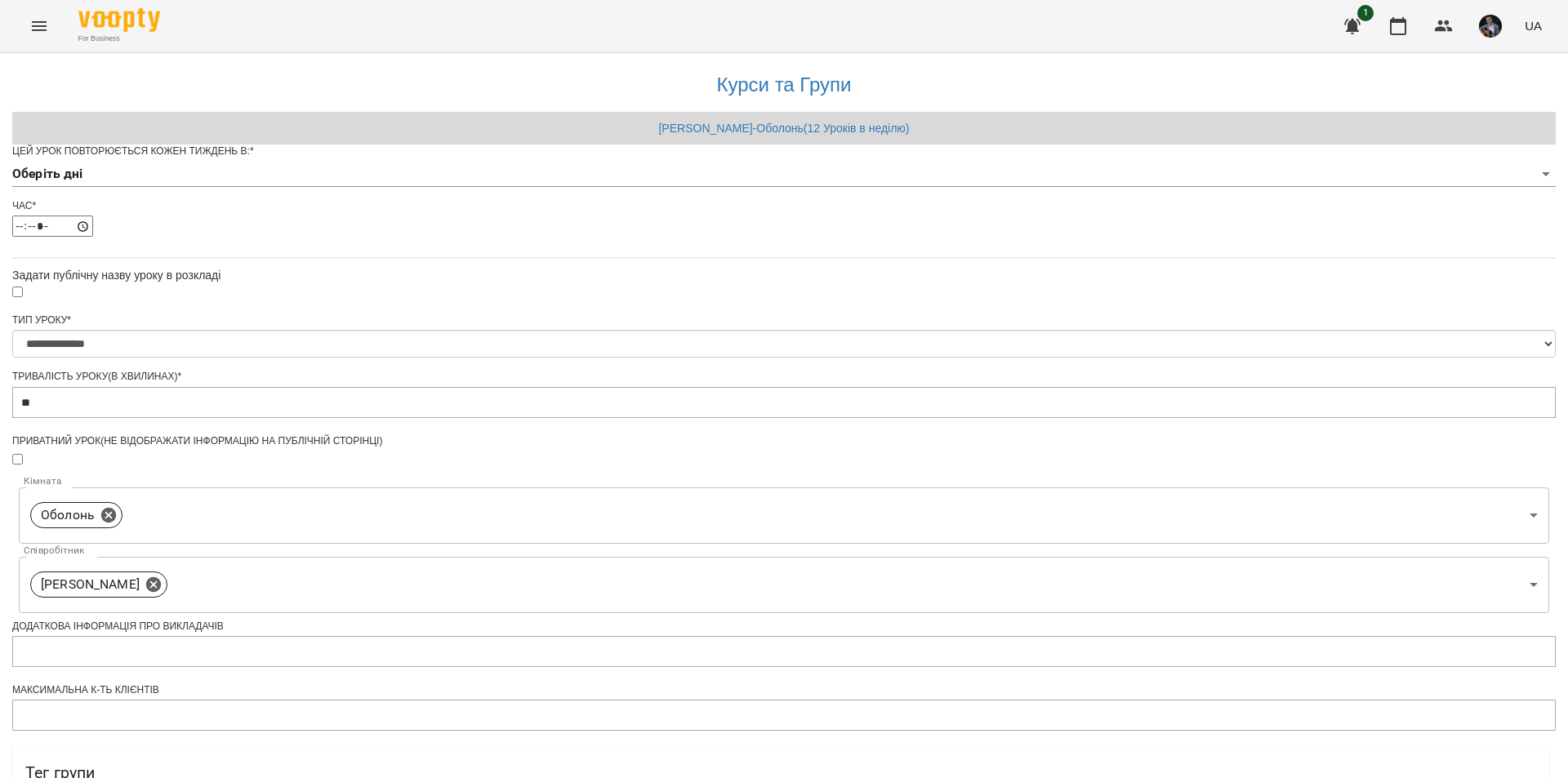
scroll to position [0, 0]
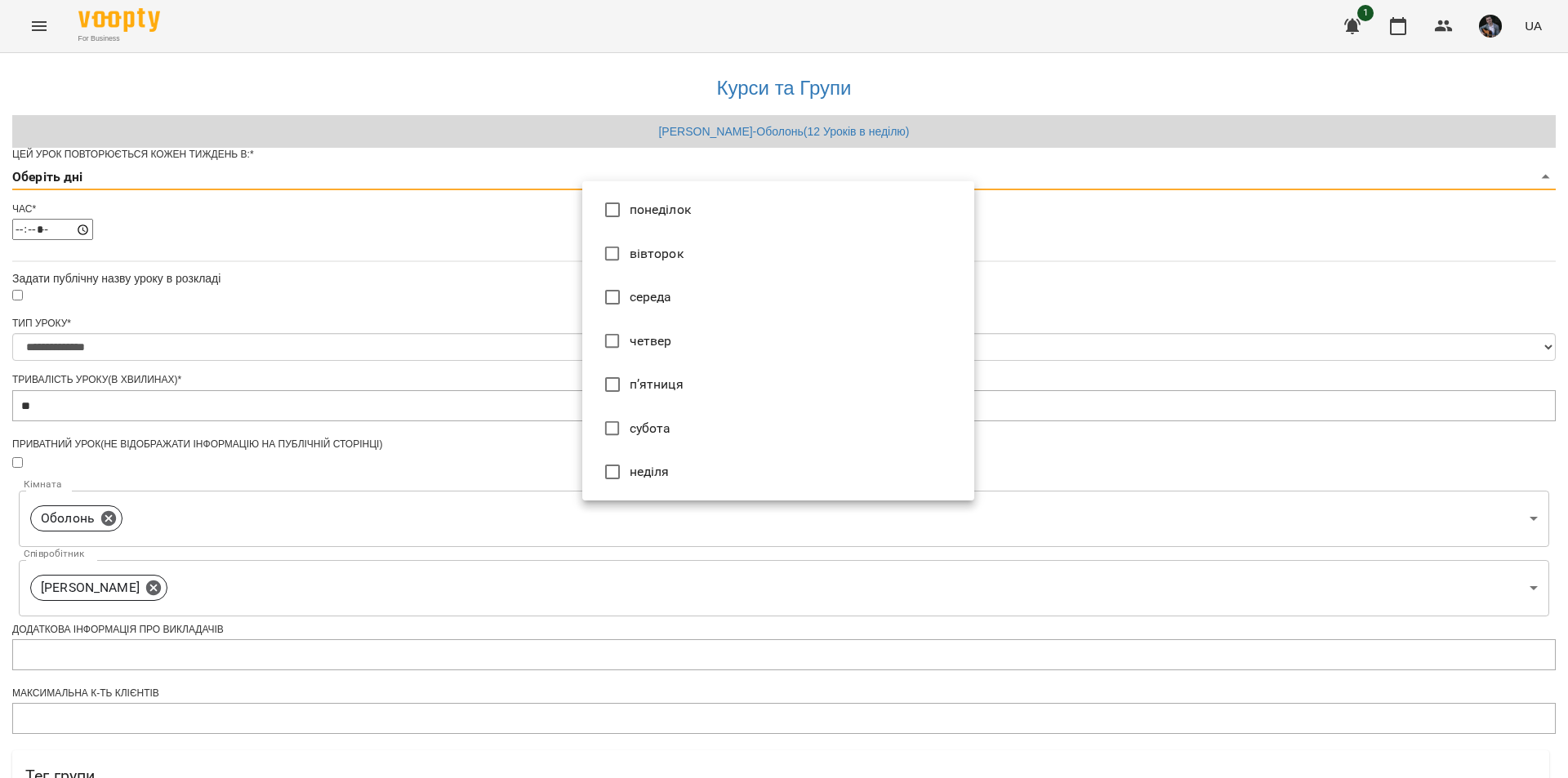
click at [941, 214] on body "**********" at bounding box center [784, 525] width 1568 height 1049
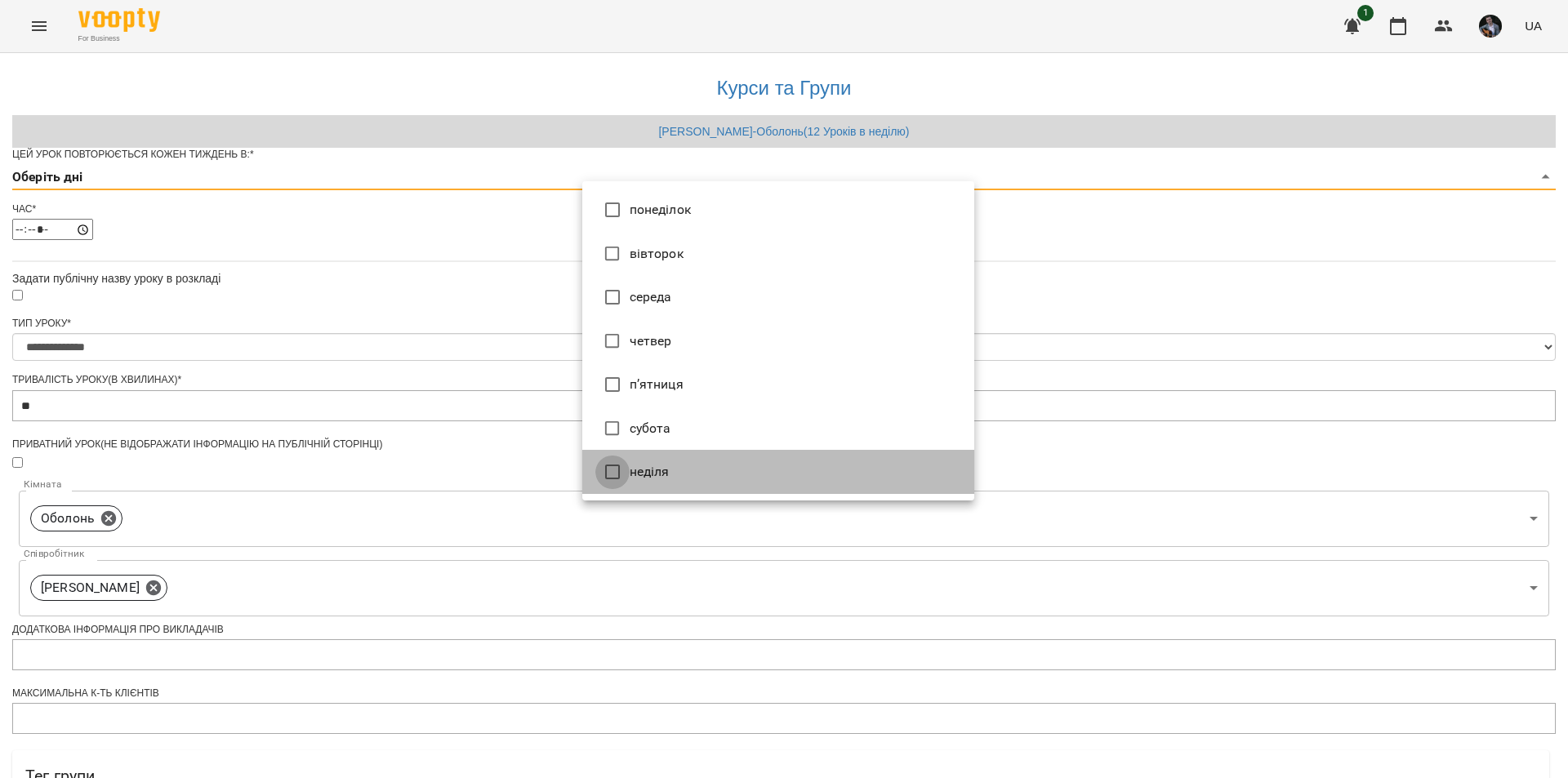
type input "*"
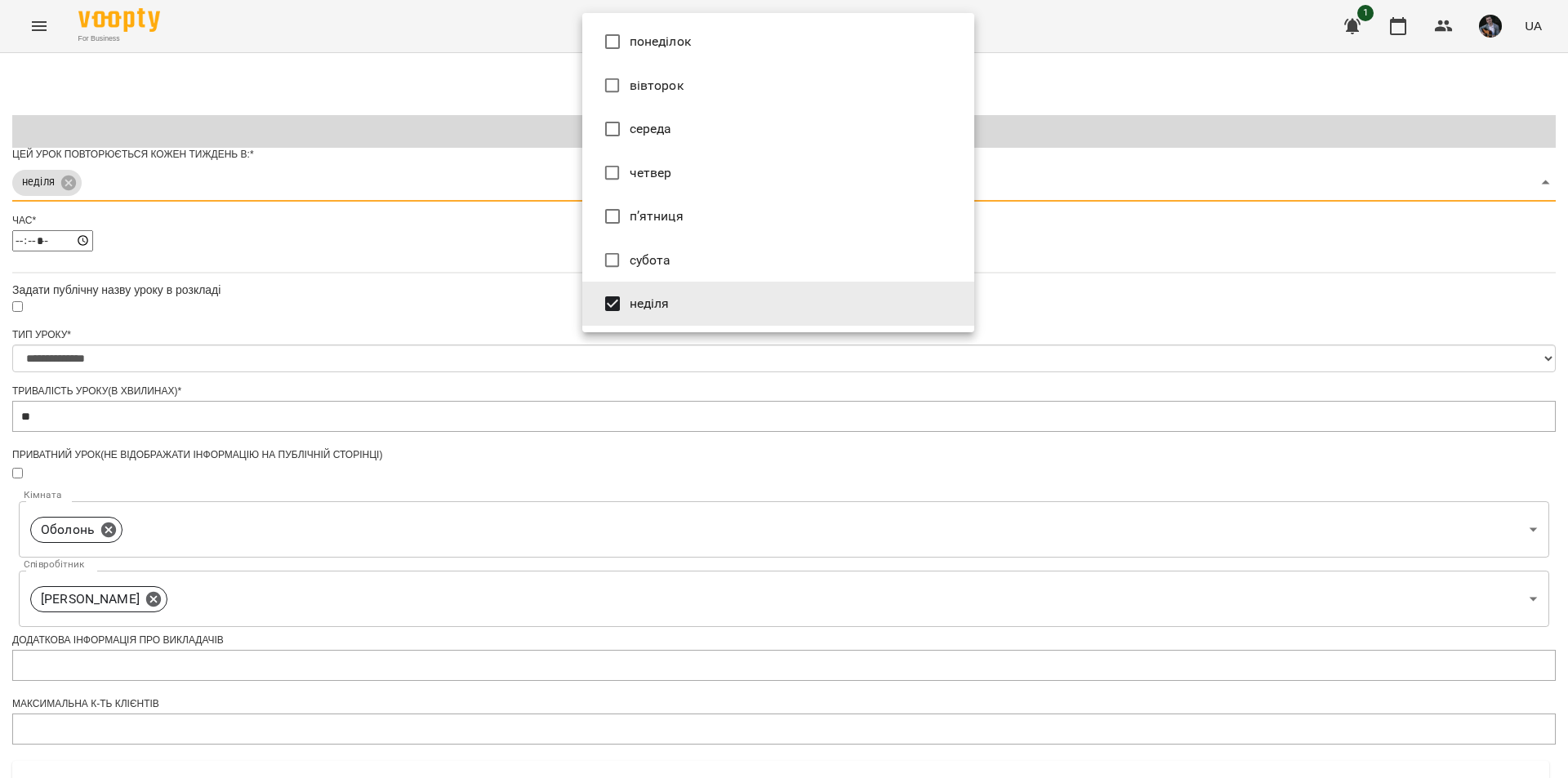
click at [1005, 537] on div at bounding box center [784, 389] width 1568 height 778
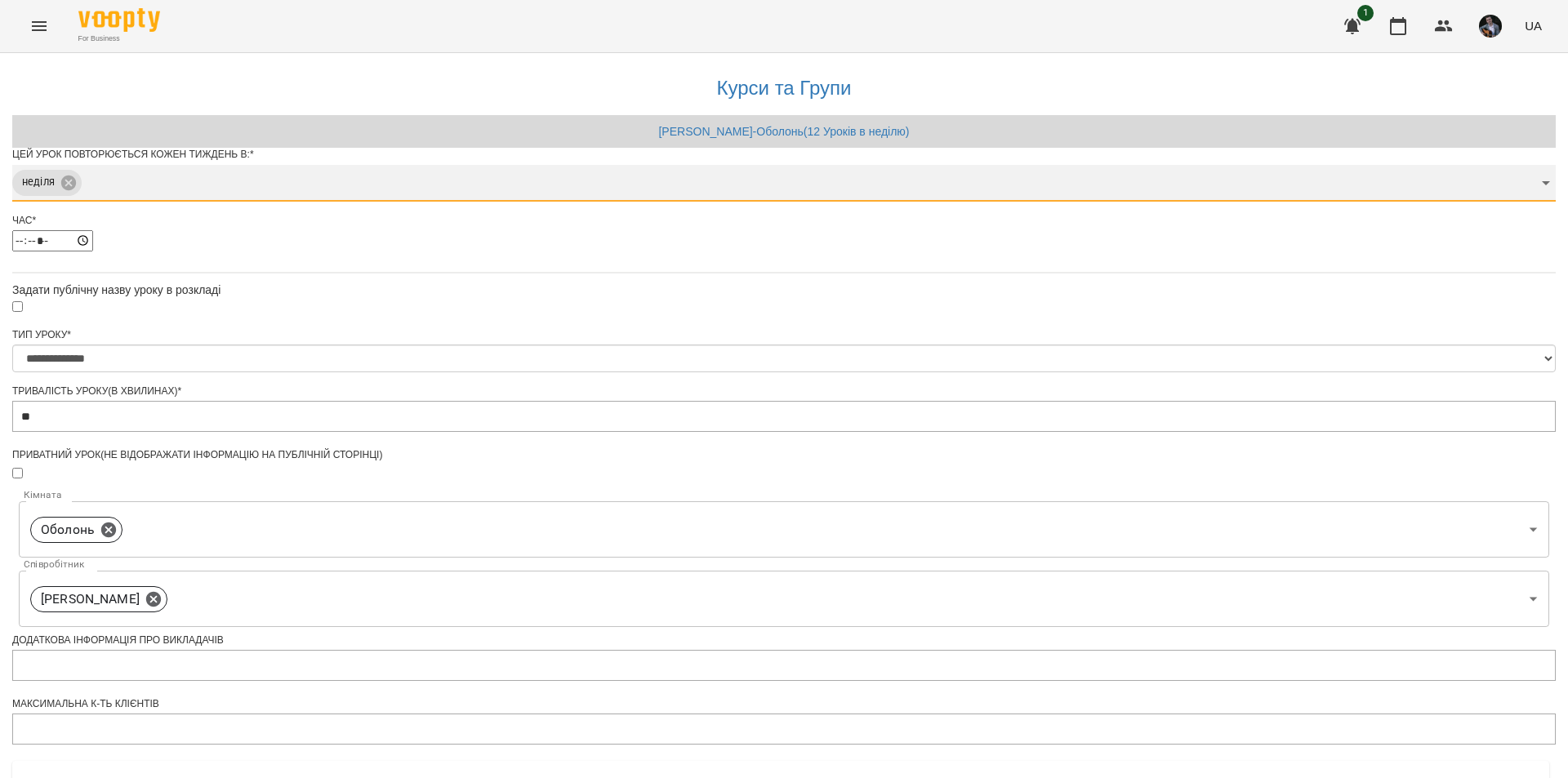
scroll to position [404, 0]
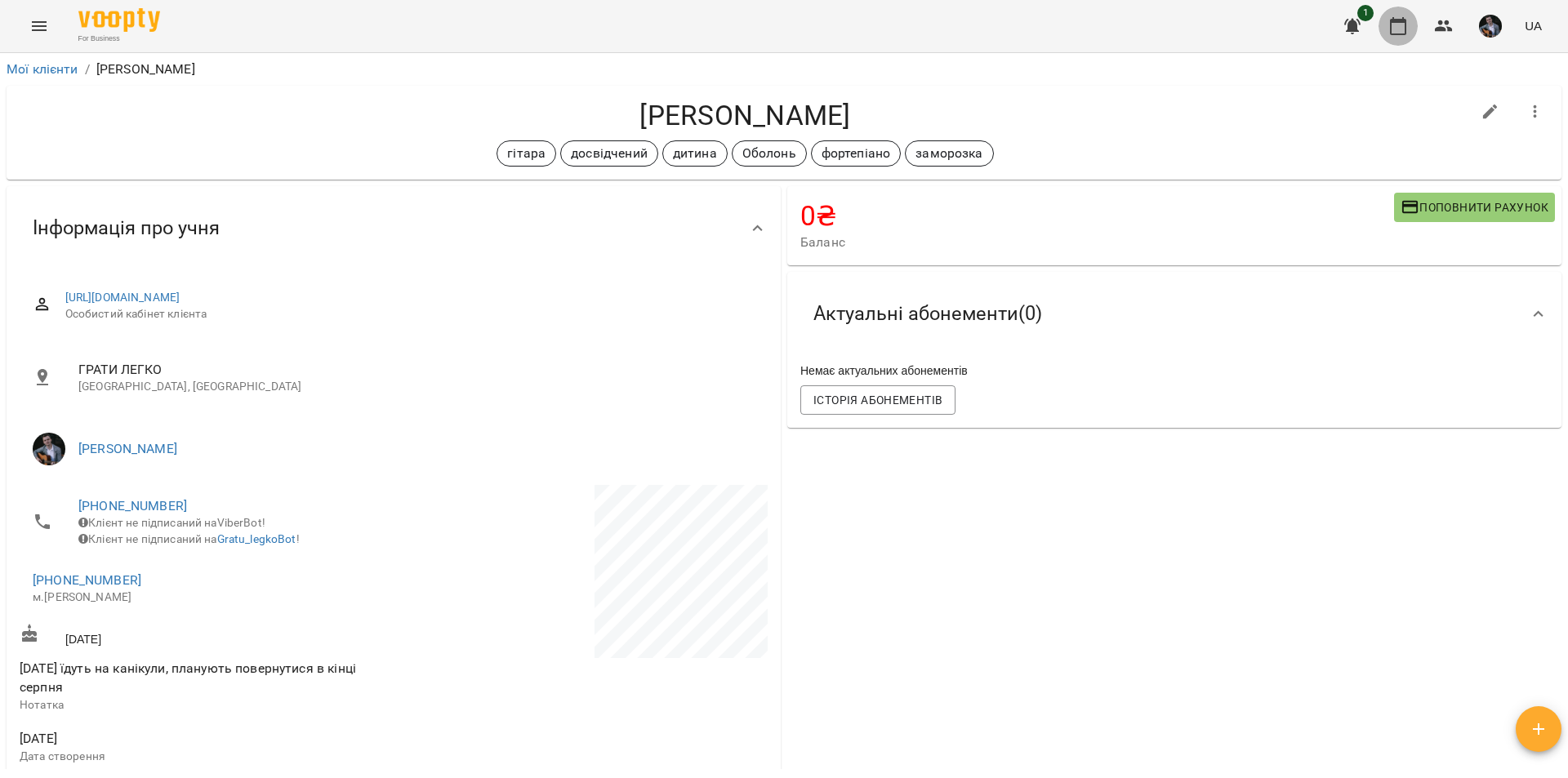
click at [1402, 15] on button "button" at bounding box center [1397, 25] width 39 height 39
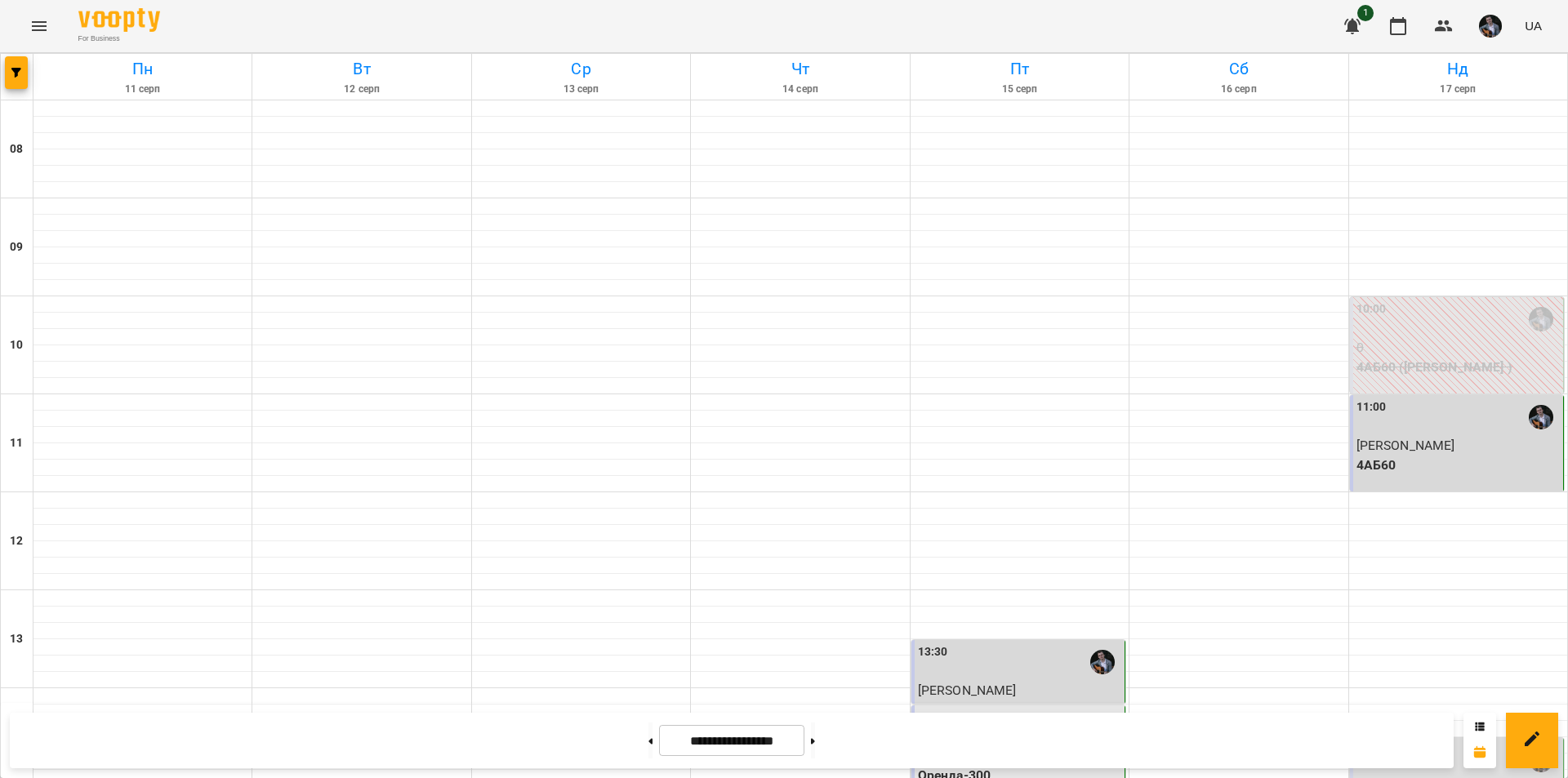
scroll to position [480, 0]
click at [1405, 741] on div "14:30" at bounding box center [1458, 760] width 204 height 38
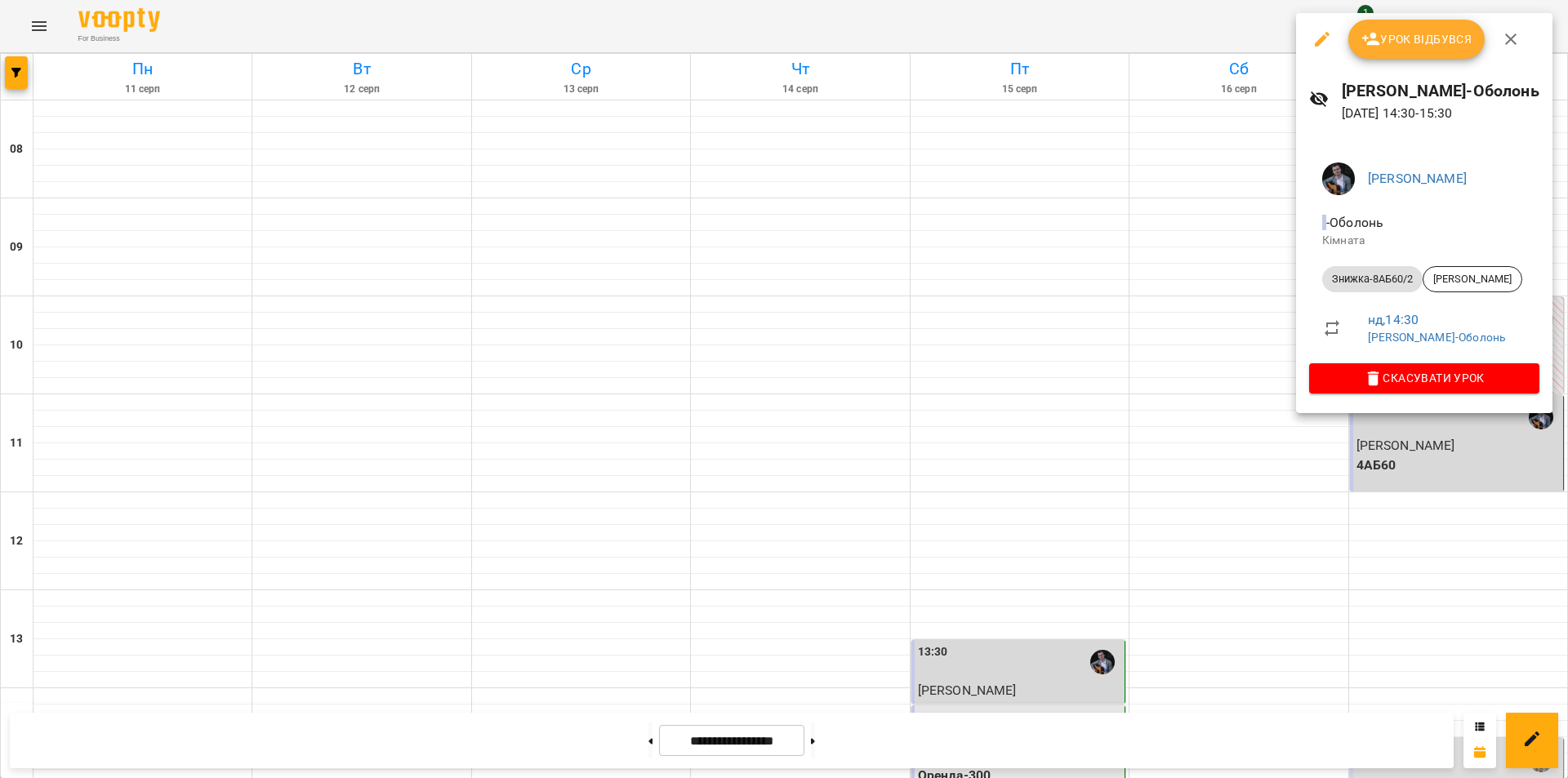
click at [1287, 447] on div at bounding box center [784, 389] width 1568 height 778
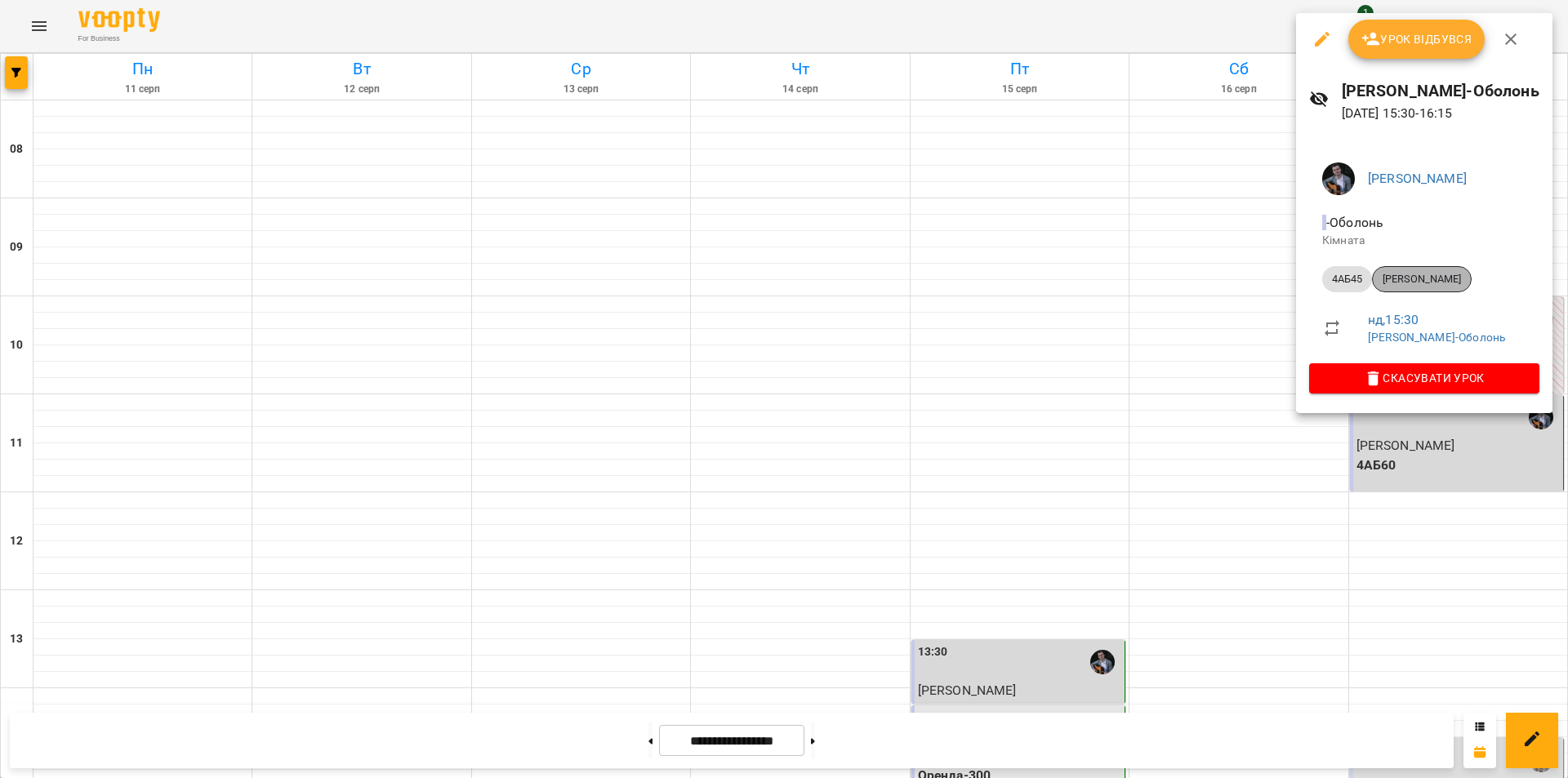
click at [1417, 277] on span "[PERSON_NAME]" at bounding box center [1421, 279] width 98 height 14
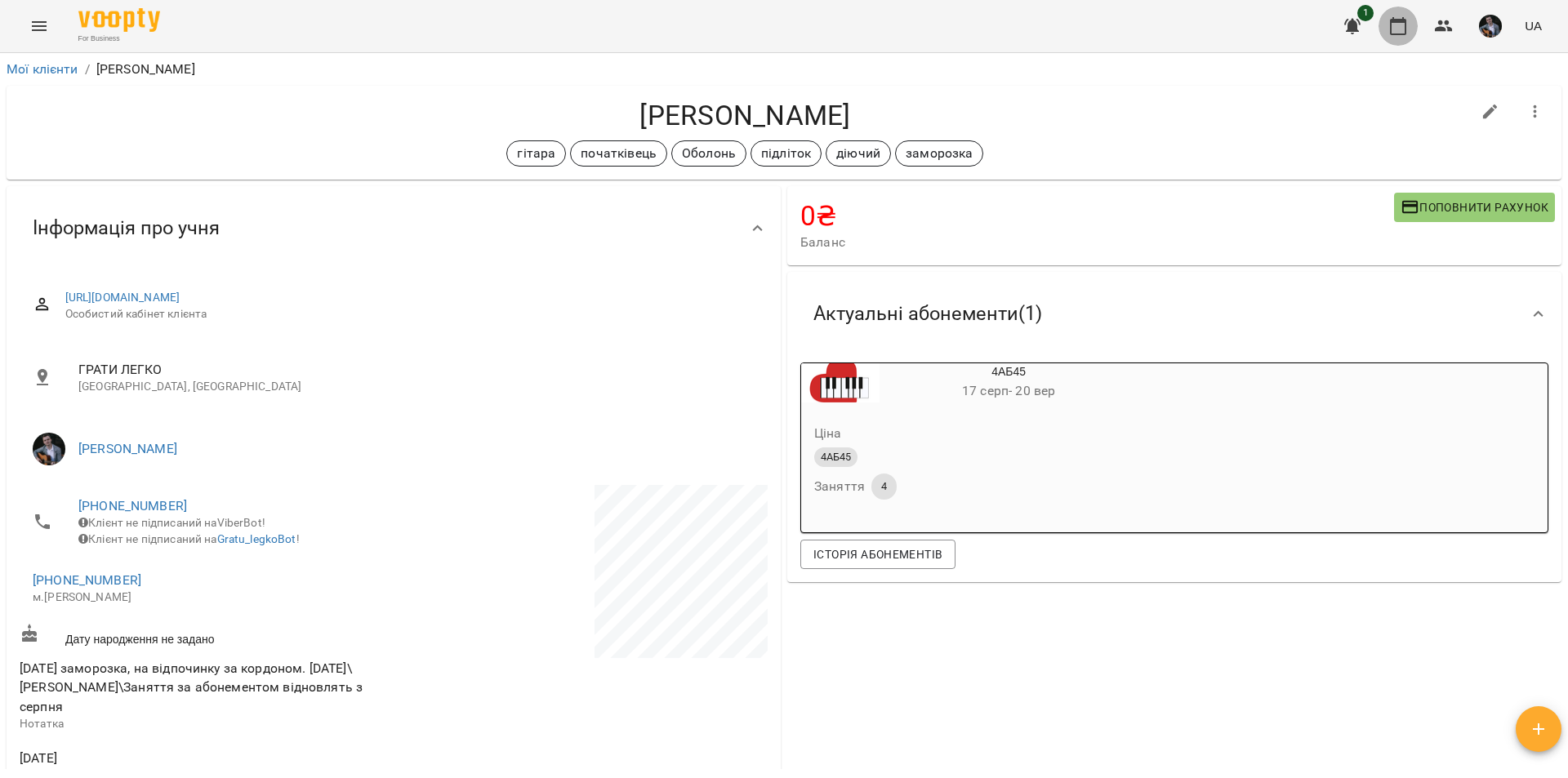
click at [1391, 24] on icon "button" at bounding box center [1398, 26] width 20 height 20
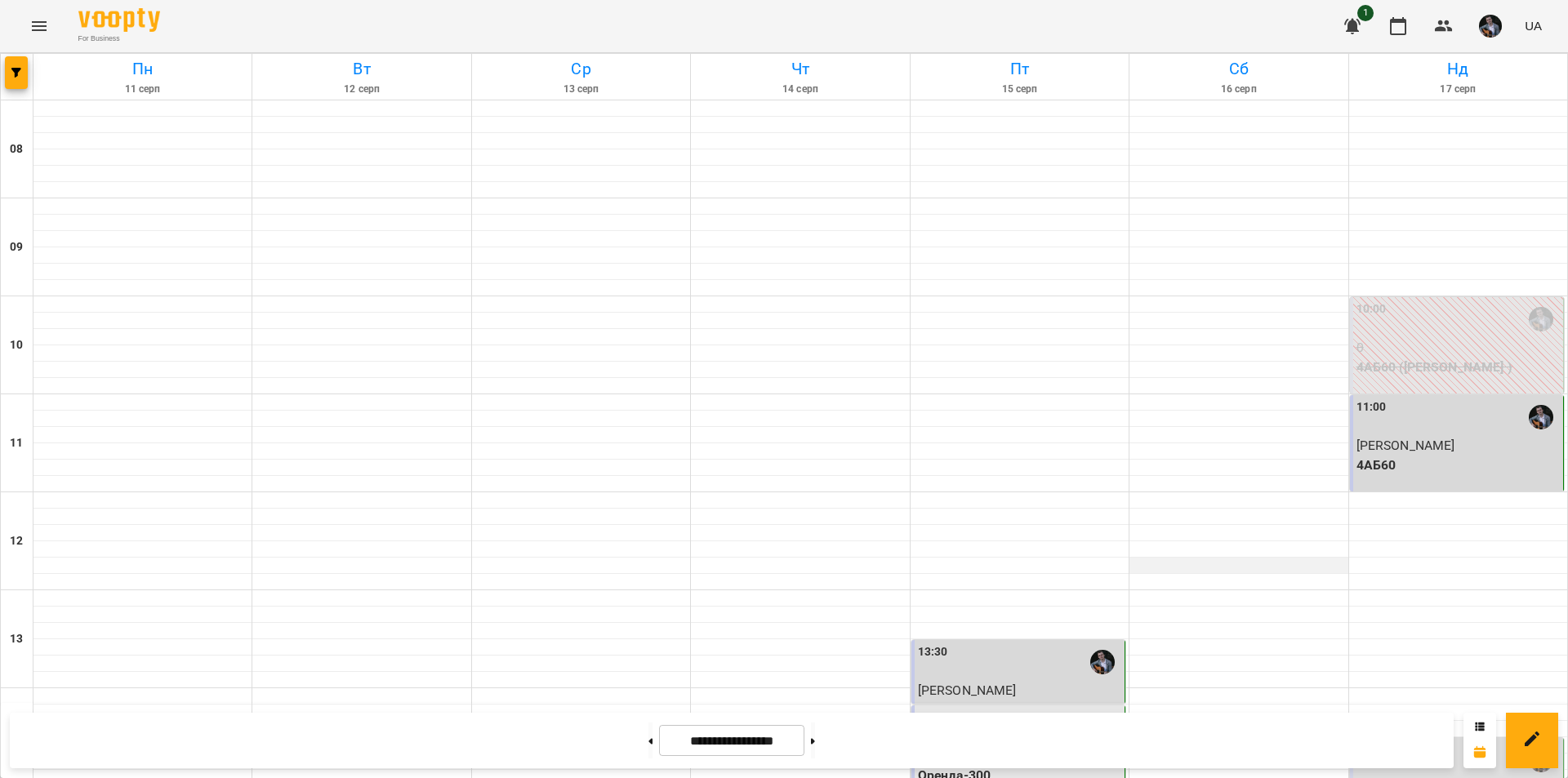
scroll to position [540, 0]
click at [1434, 741] on div "14:30" at bounding box center [1458, 760] width 204 height 38
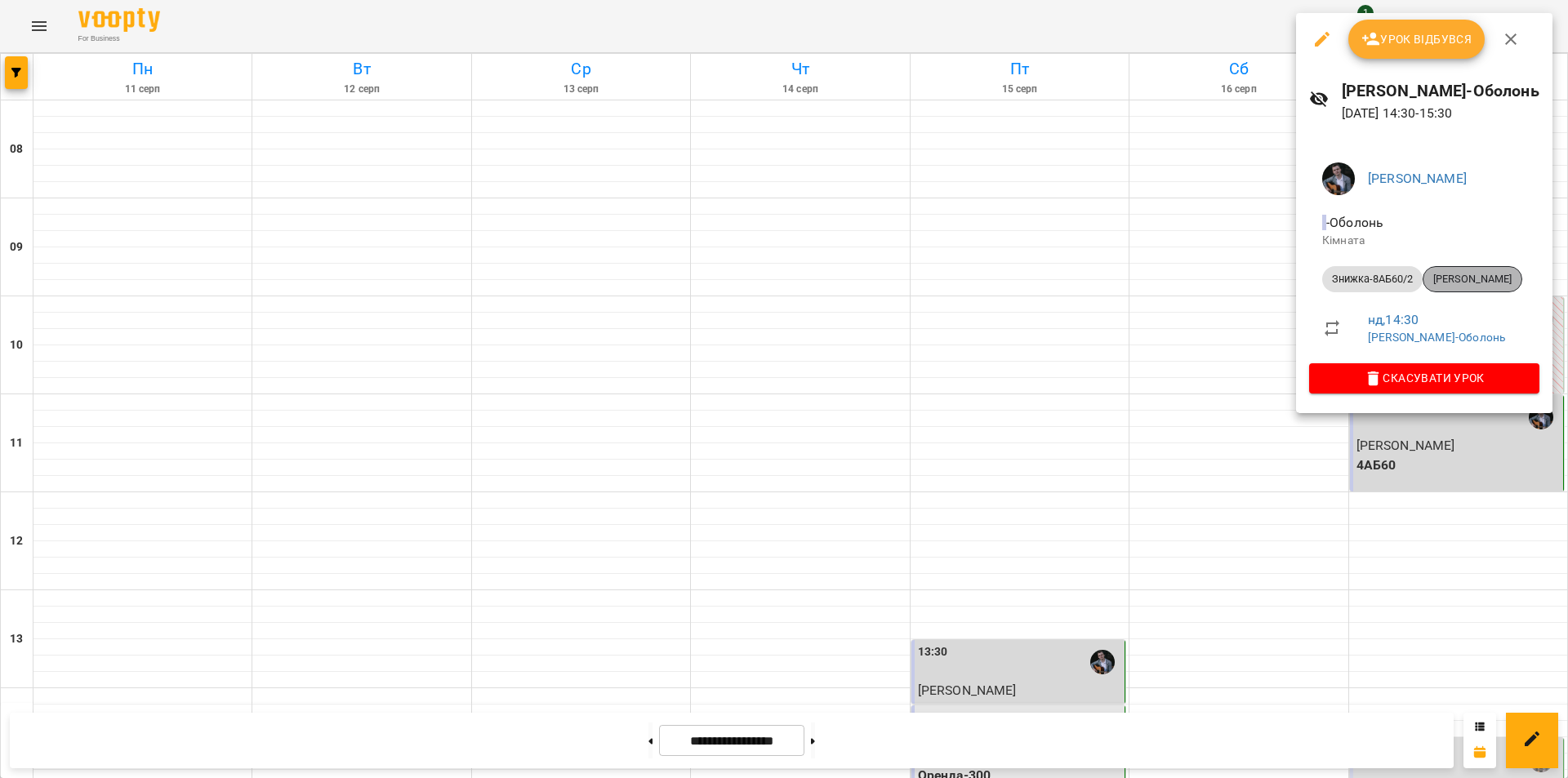
click at [1463, 271] on span "[PERSON_NAME]" at bounding box center [1472, 279] width 98 height 14
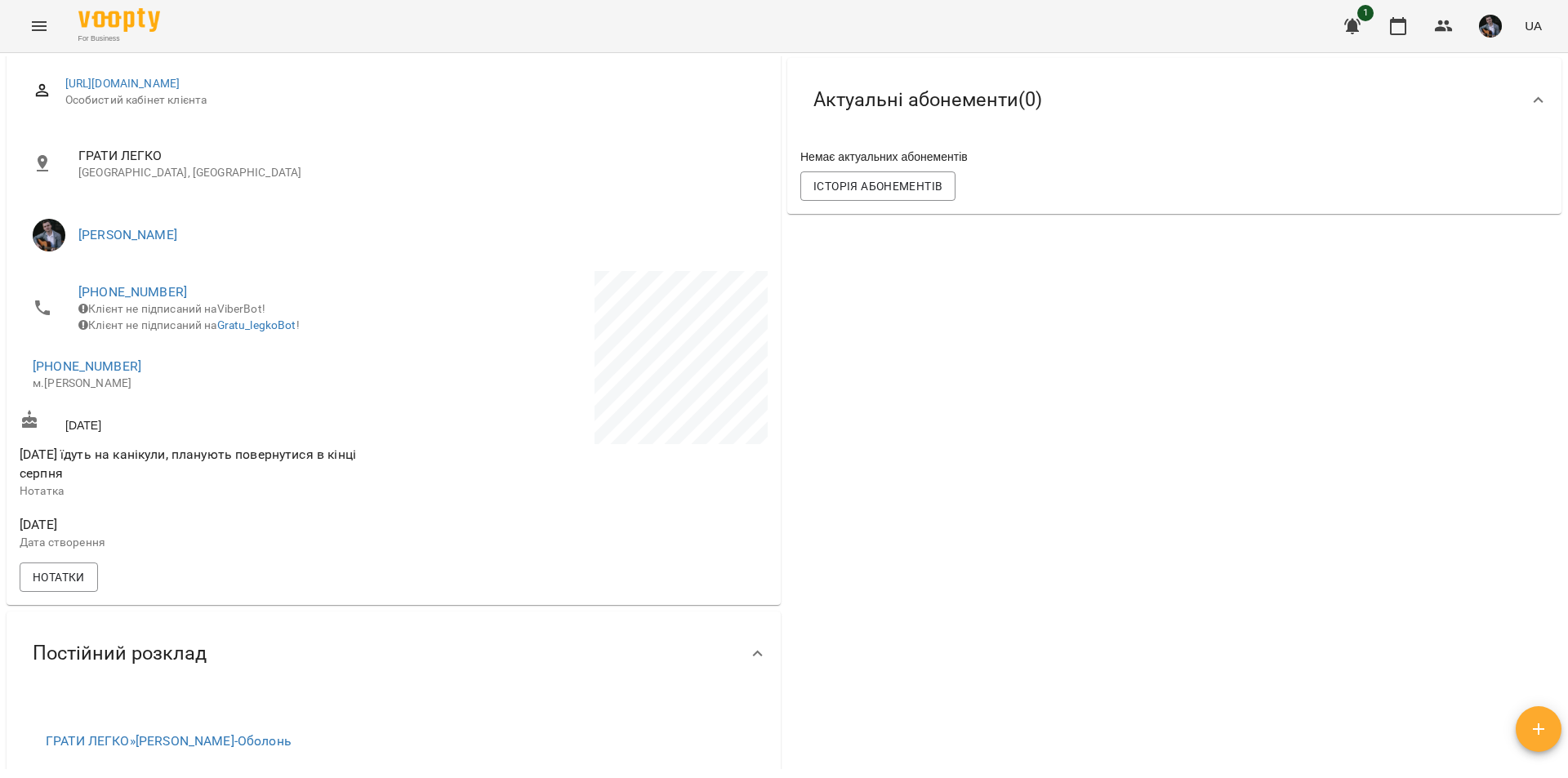
scroll to position [214, 0]
